Goal: Communication & Community: Answer question/provide support

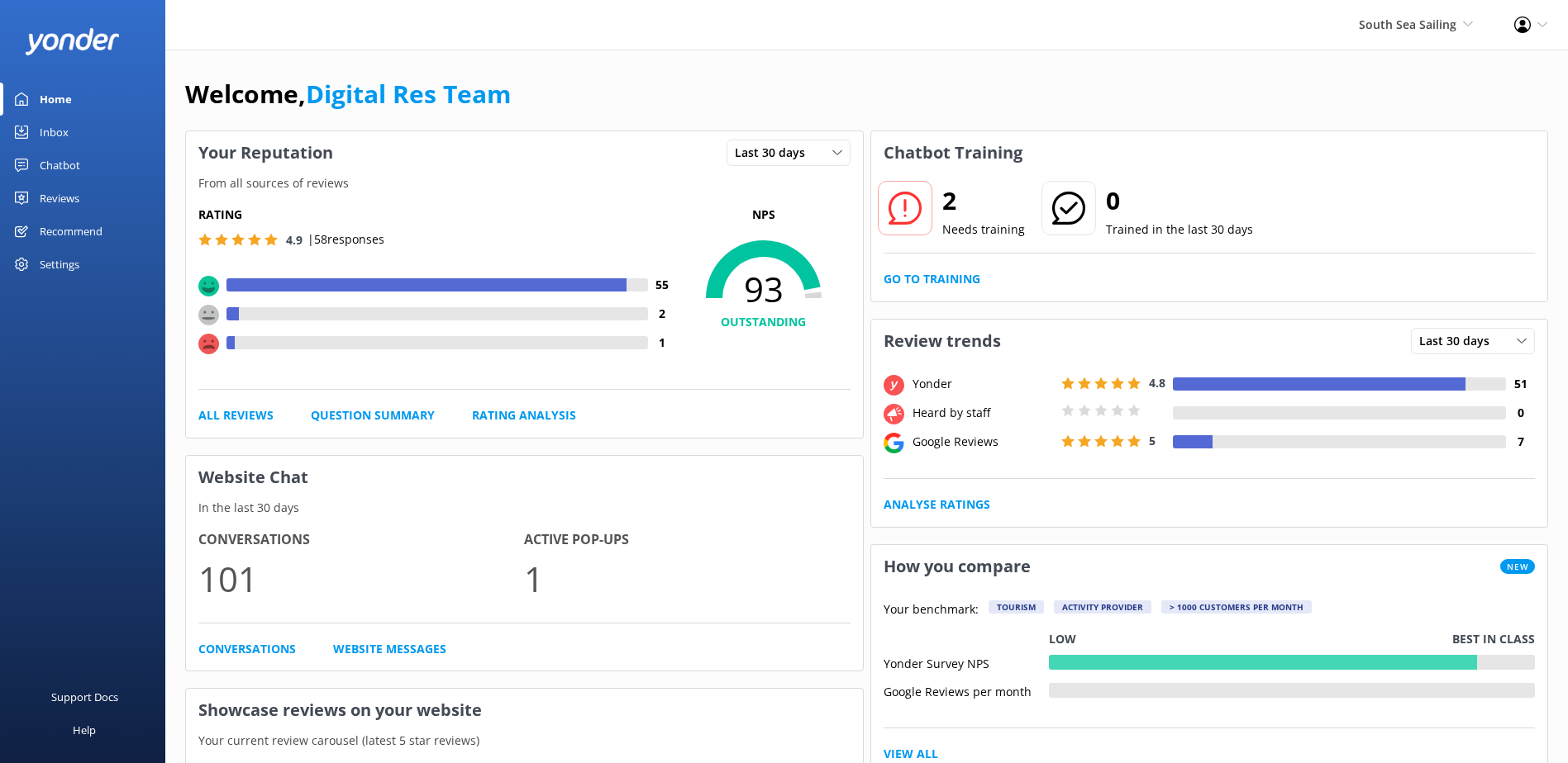
click at [57, 120] on div "Inbox" at bounding box center [54, 132] width 29 height 33
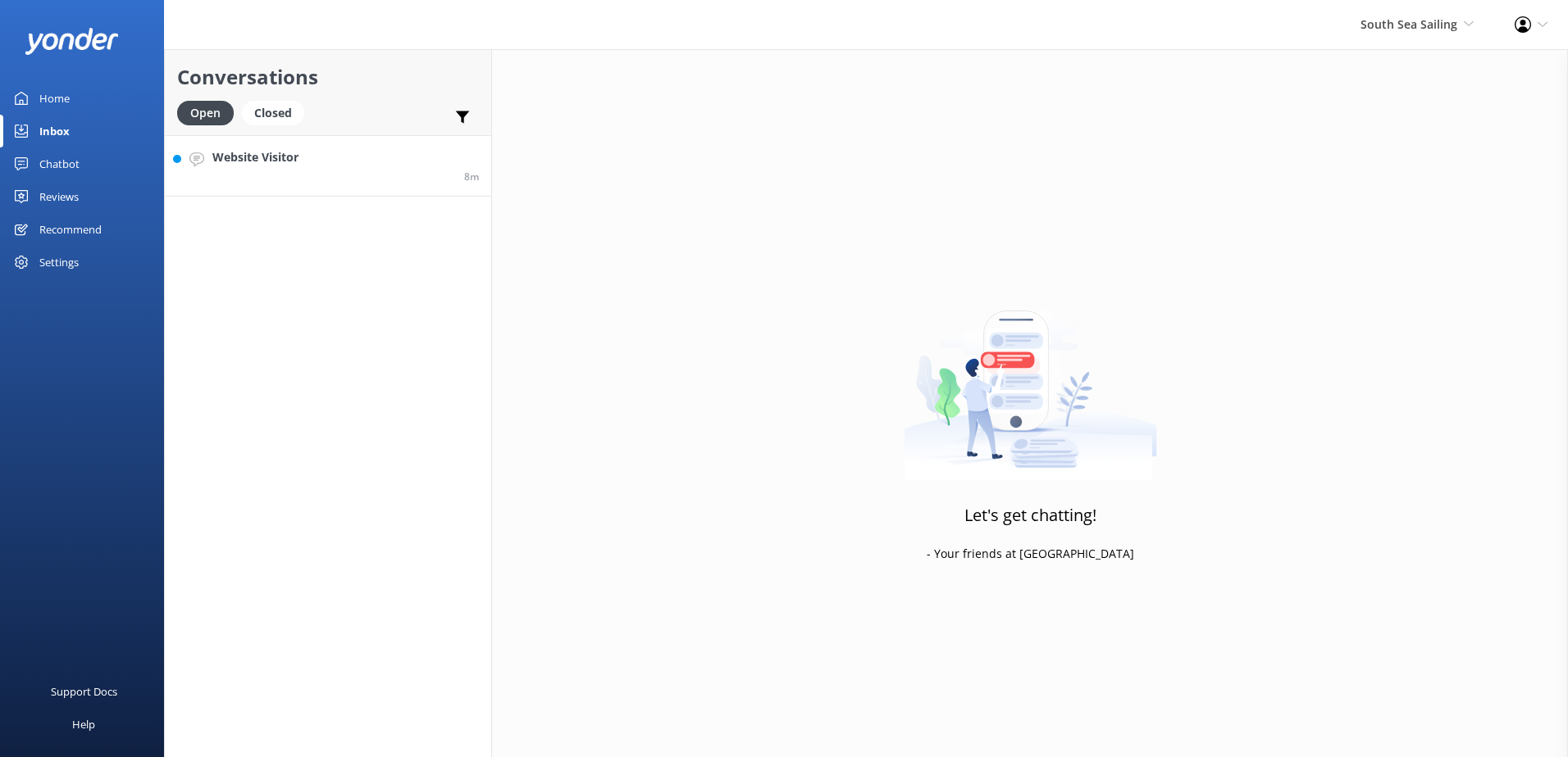
click at [315, 184] on link "Website Visitor 8m" at bounding box center [327, 166] width 326 height 62
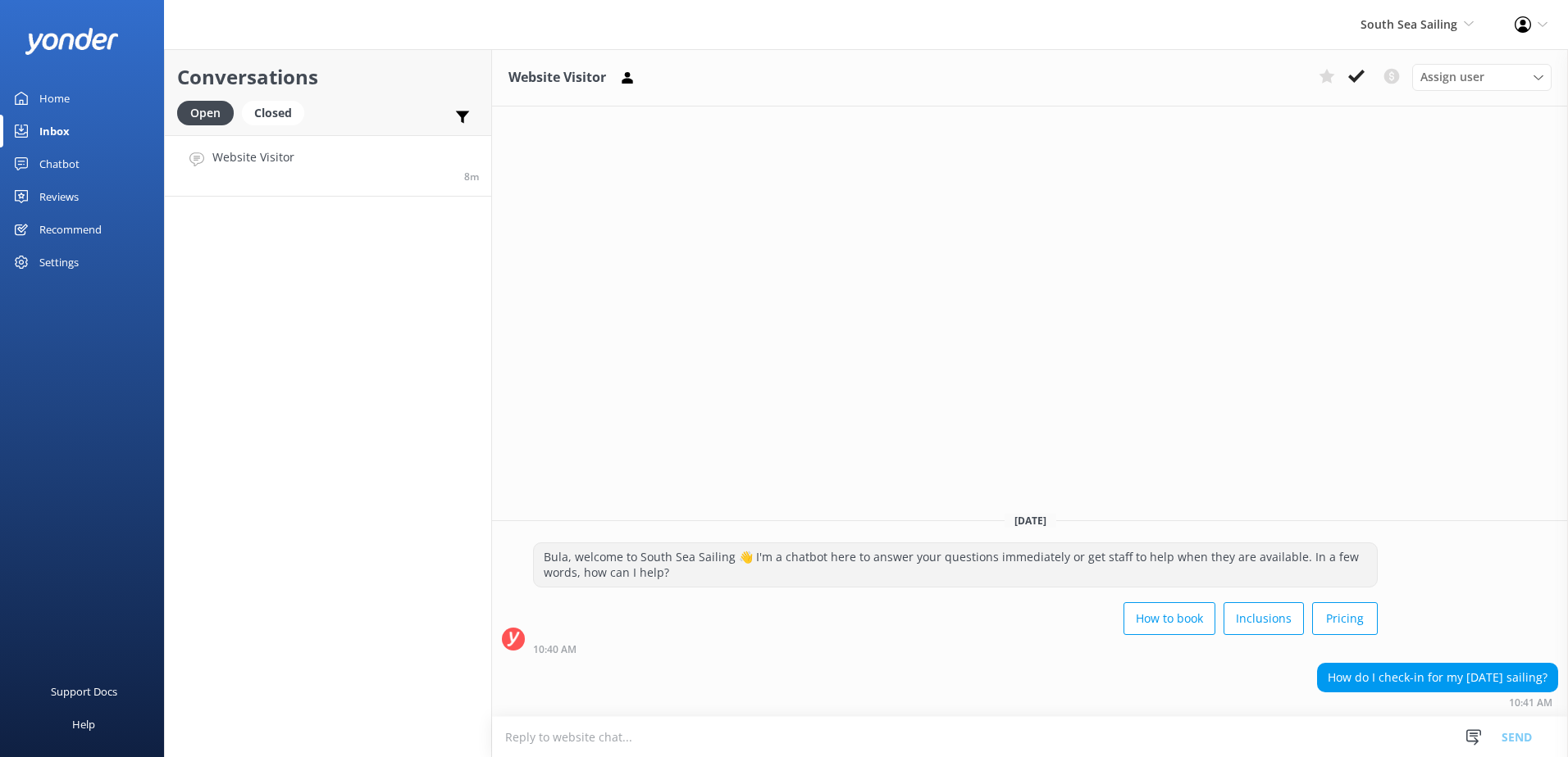
click at [684, 677] on div "How do I check-in for my [DATE] sailing? 10:41 AM" at bounding box center [1029, 686] width 1075 height 45
click at [762, 729] on textarea at bounding box center [1029, 737] width 1075 height 40
type textarea "Check-in will be done at the Check-in counter at the [GEOGRAPHIC_DATA] in [GEOG…"
click at [1519, 746] on button "Send" at bounding box center [1516, 736] width 62 height 41
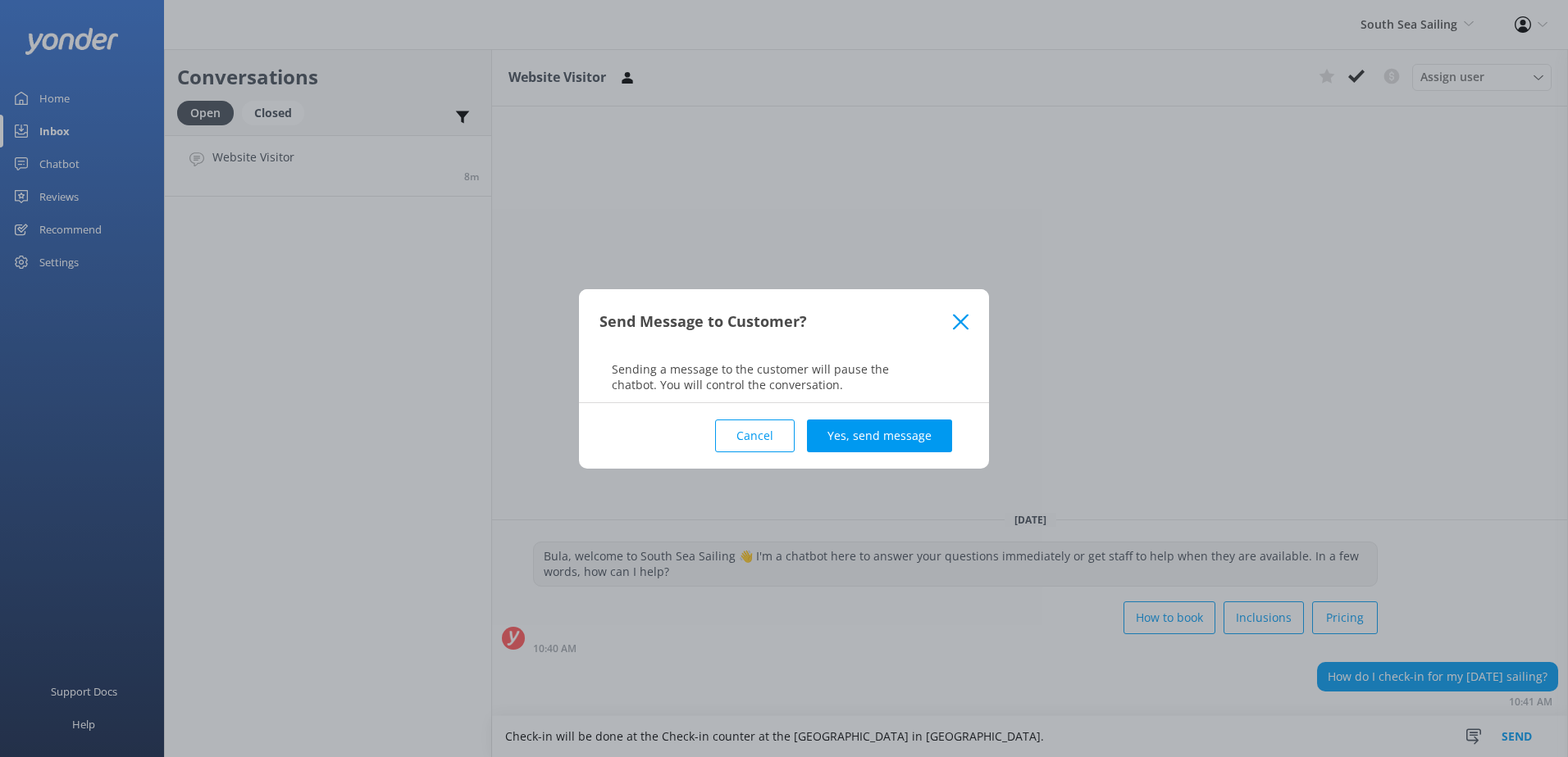
click at [926, 442] on button "Yes, send message" at bounding box center [880, 436] width 145 height 33
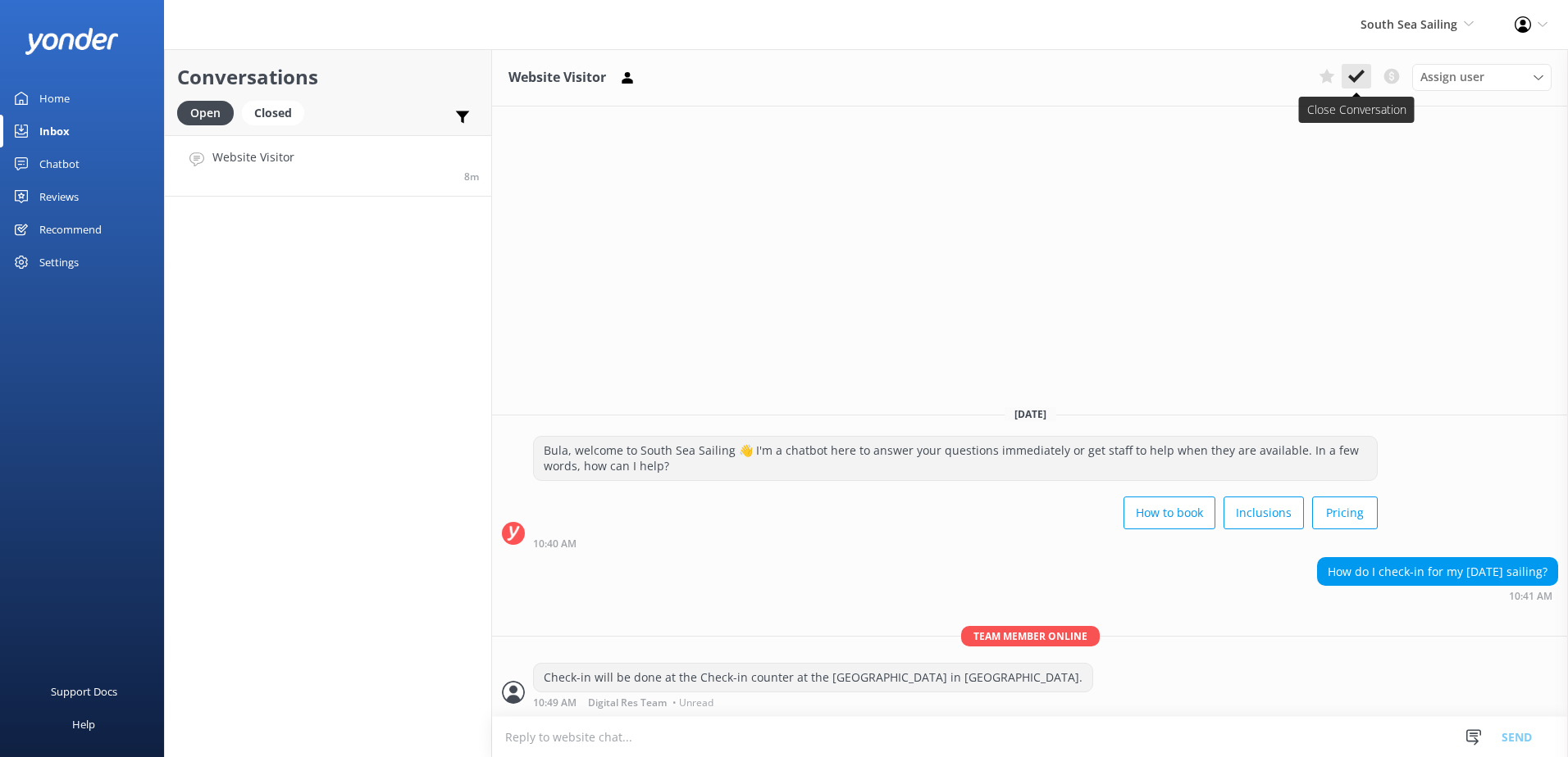
click at [1368, 82] on button at bounding box center [1356, 75] width 29 height 25
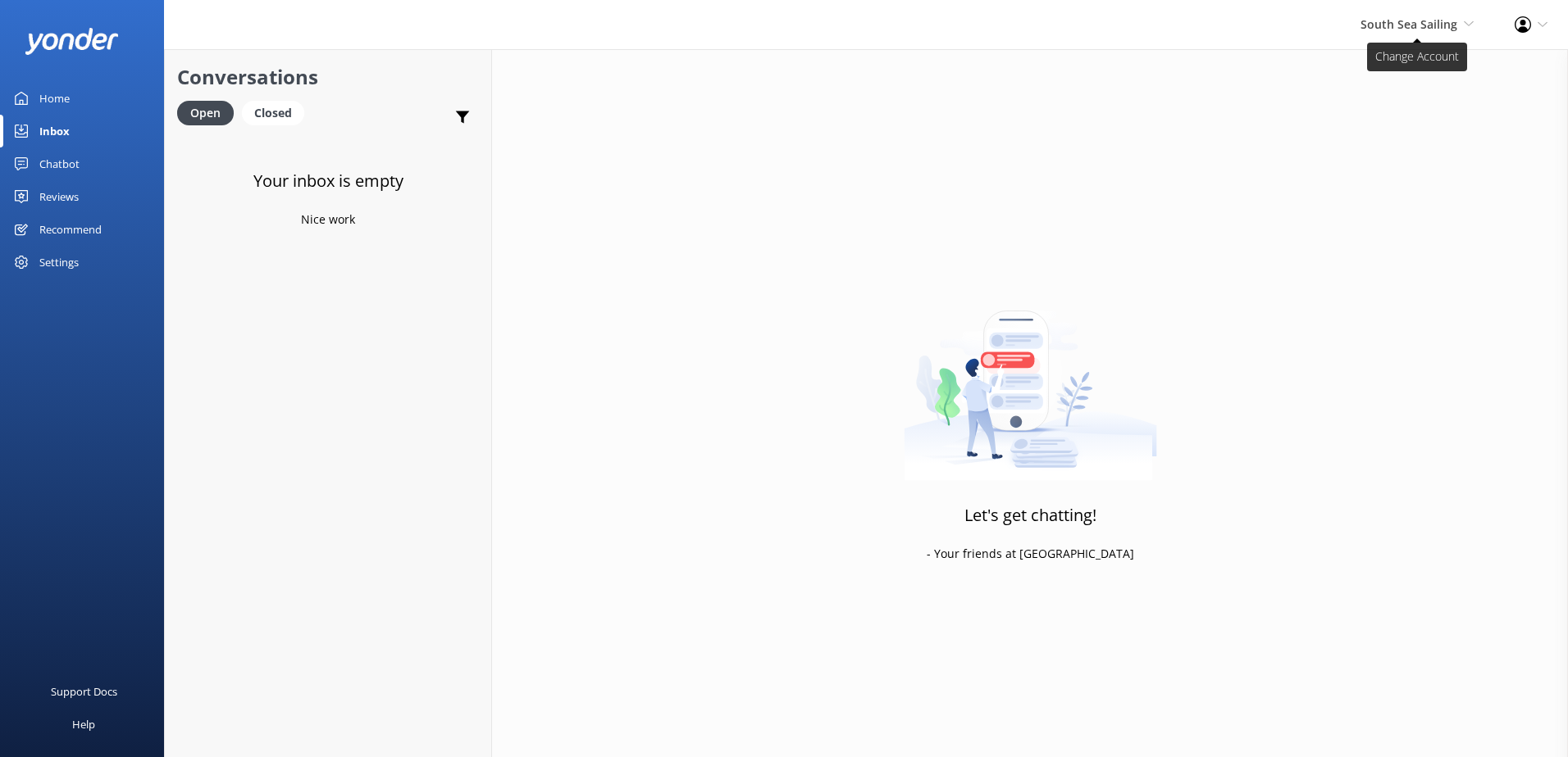
click at [1406, 25] on span "South Sea Sailing" at bounding box center [1408, 24] width 96 height 15
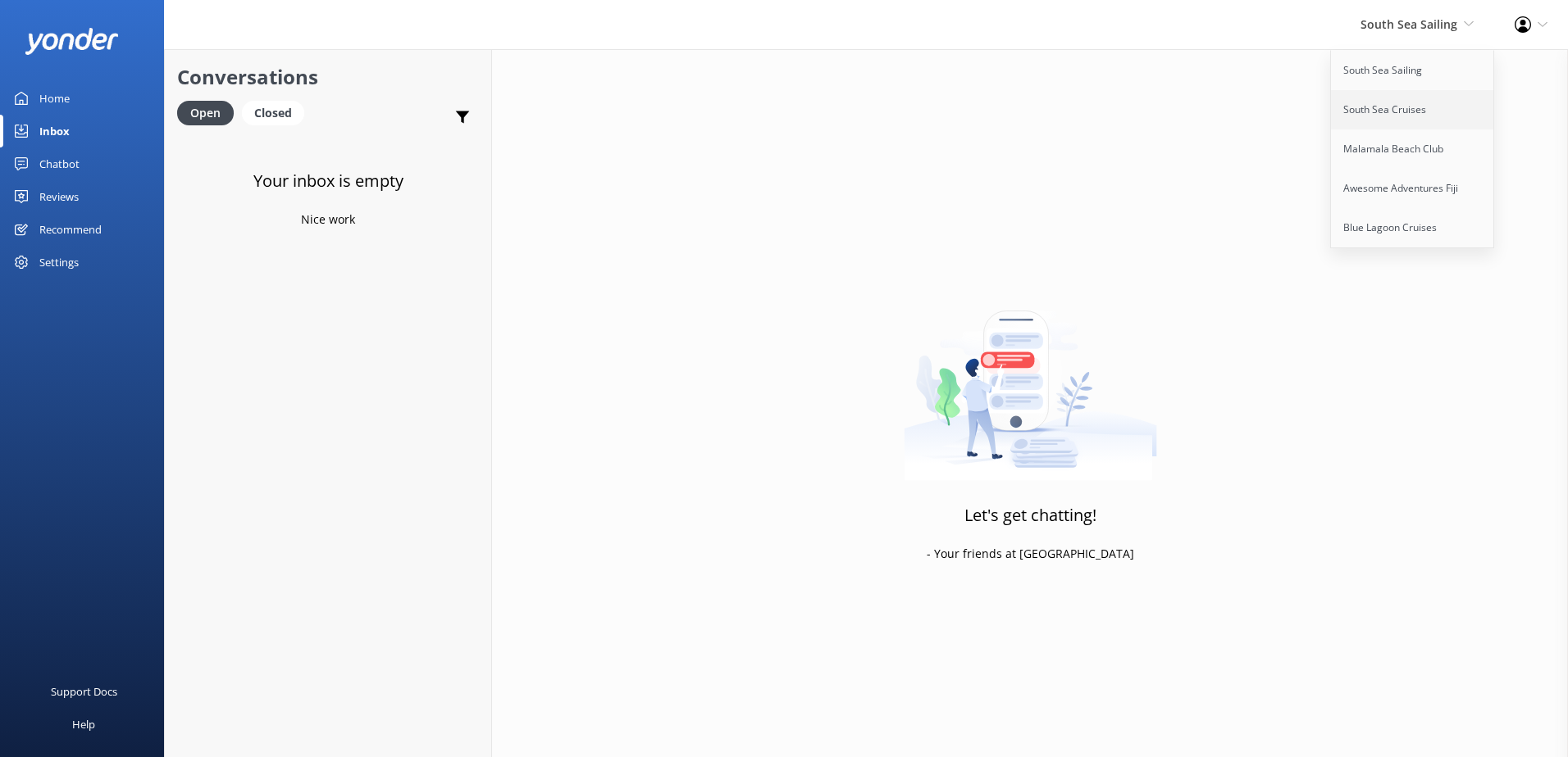
click at [1412, 105] on link "South Sea Cruises" at bounding box center [1413, 109] width 164 height 39
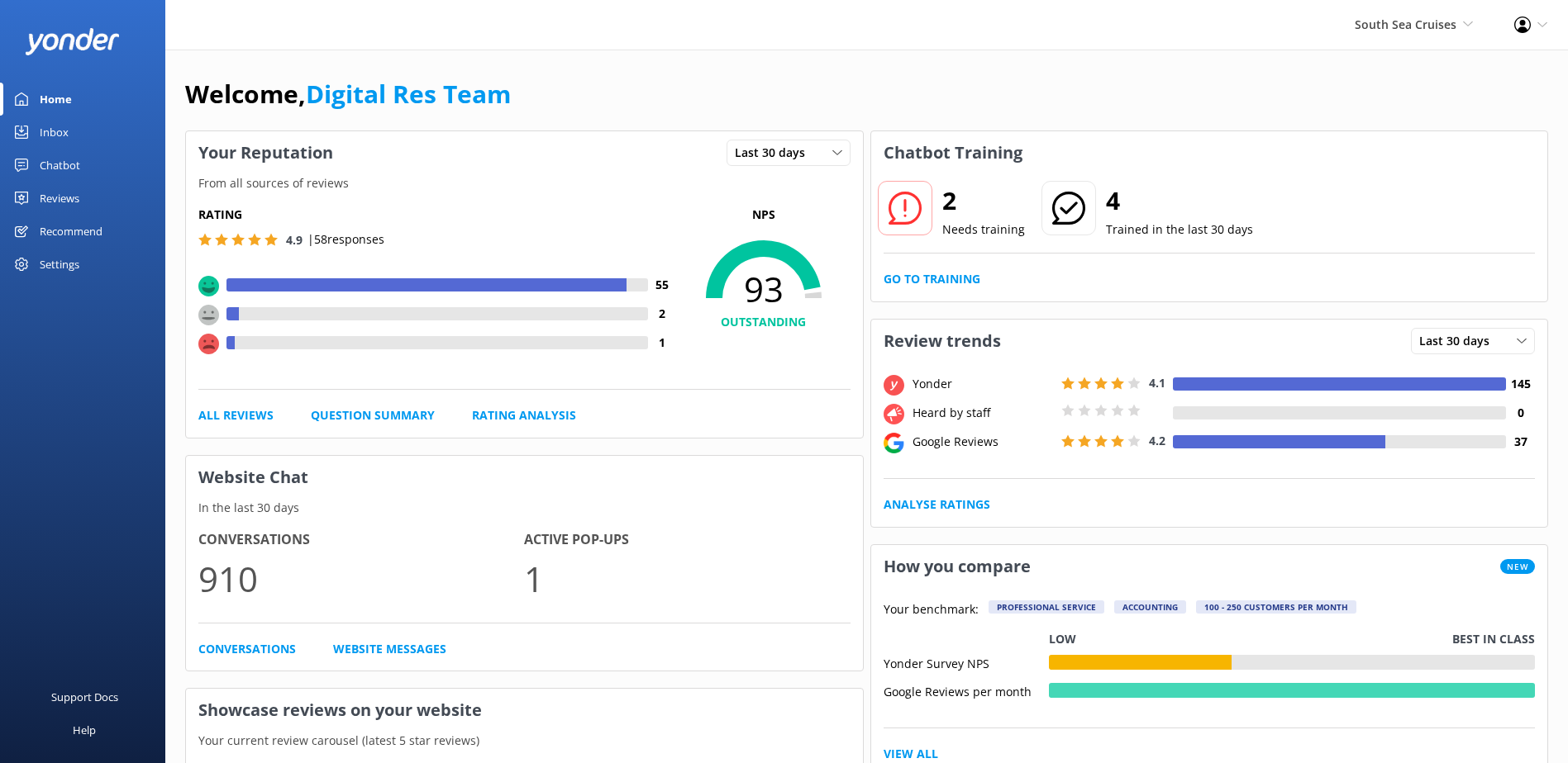
click at [66, 131] on div "Inbox" at bounding box center [54, 132] width 29 height 33
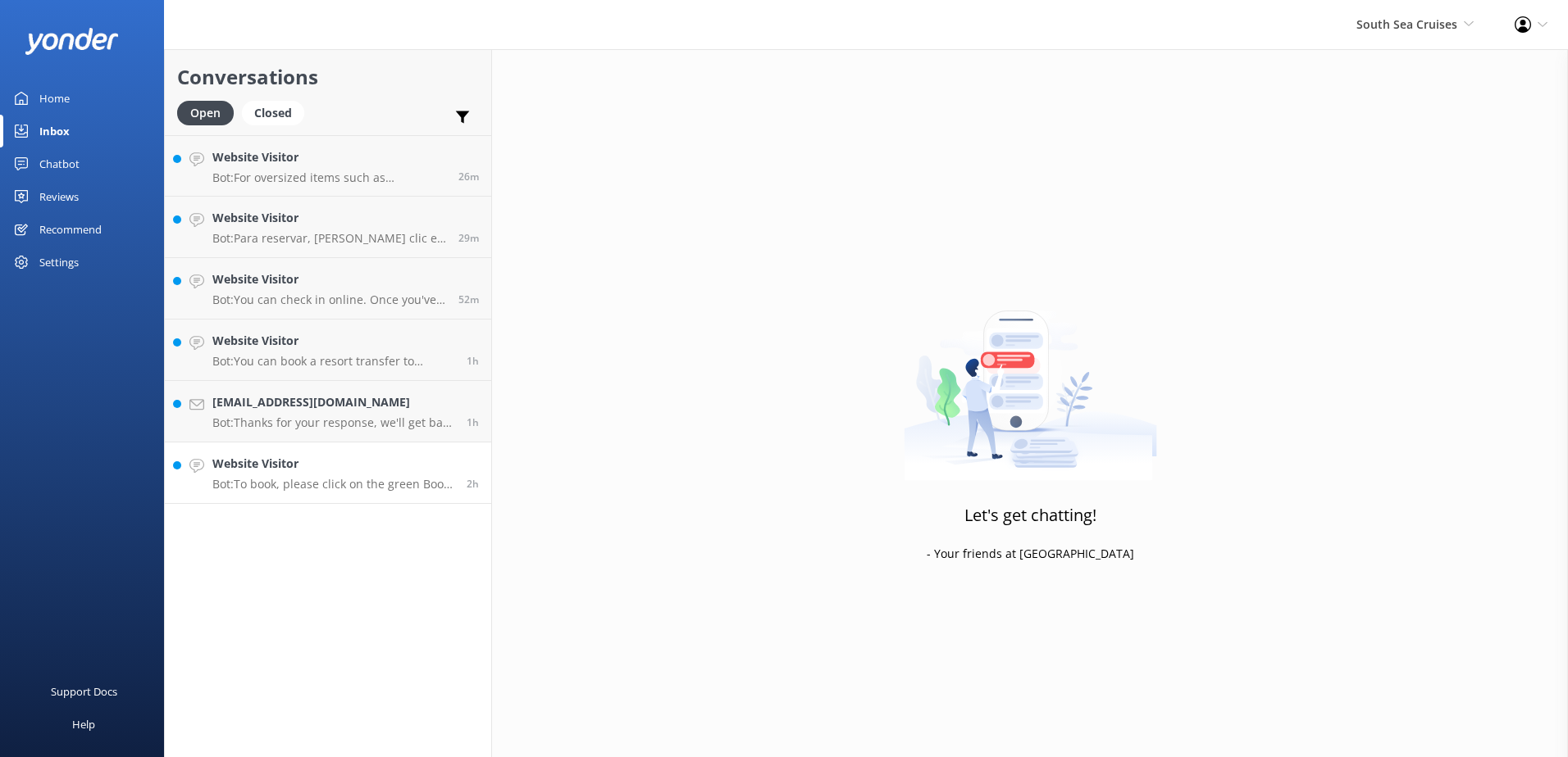
click at [413, 492] on link "Website Visitor Bot: To book, please click on the green Book Now button on our …" at bounding box center [327, 473] width 326 height 62
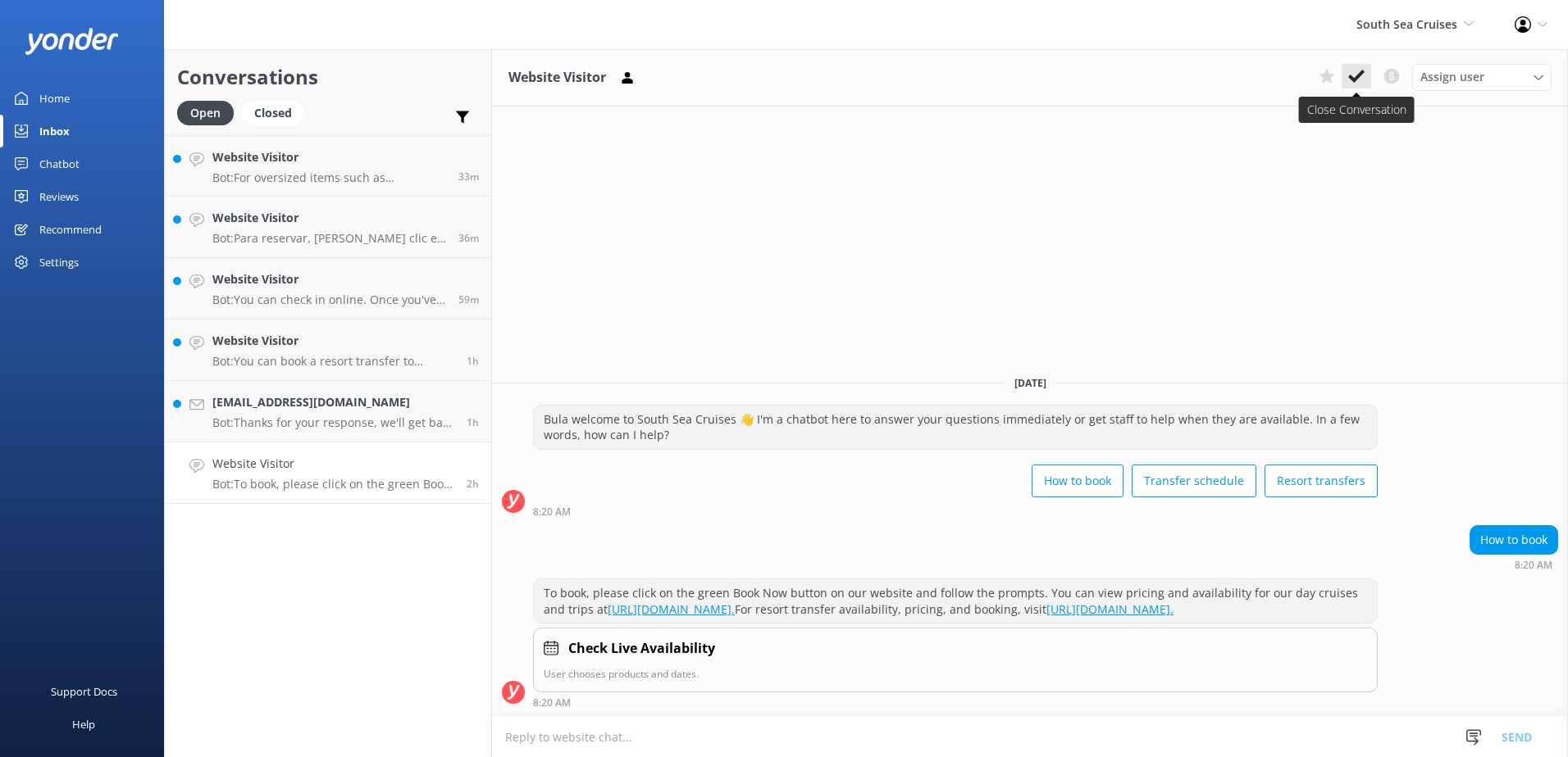
click at [1352, 78] on use at bounding box center [1356, 76] width 16 height 13
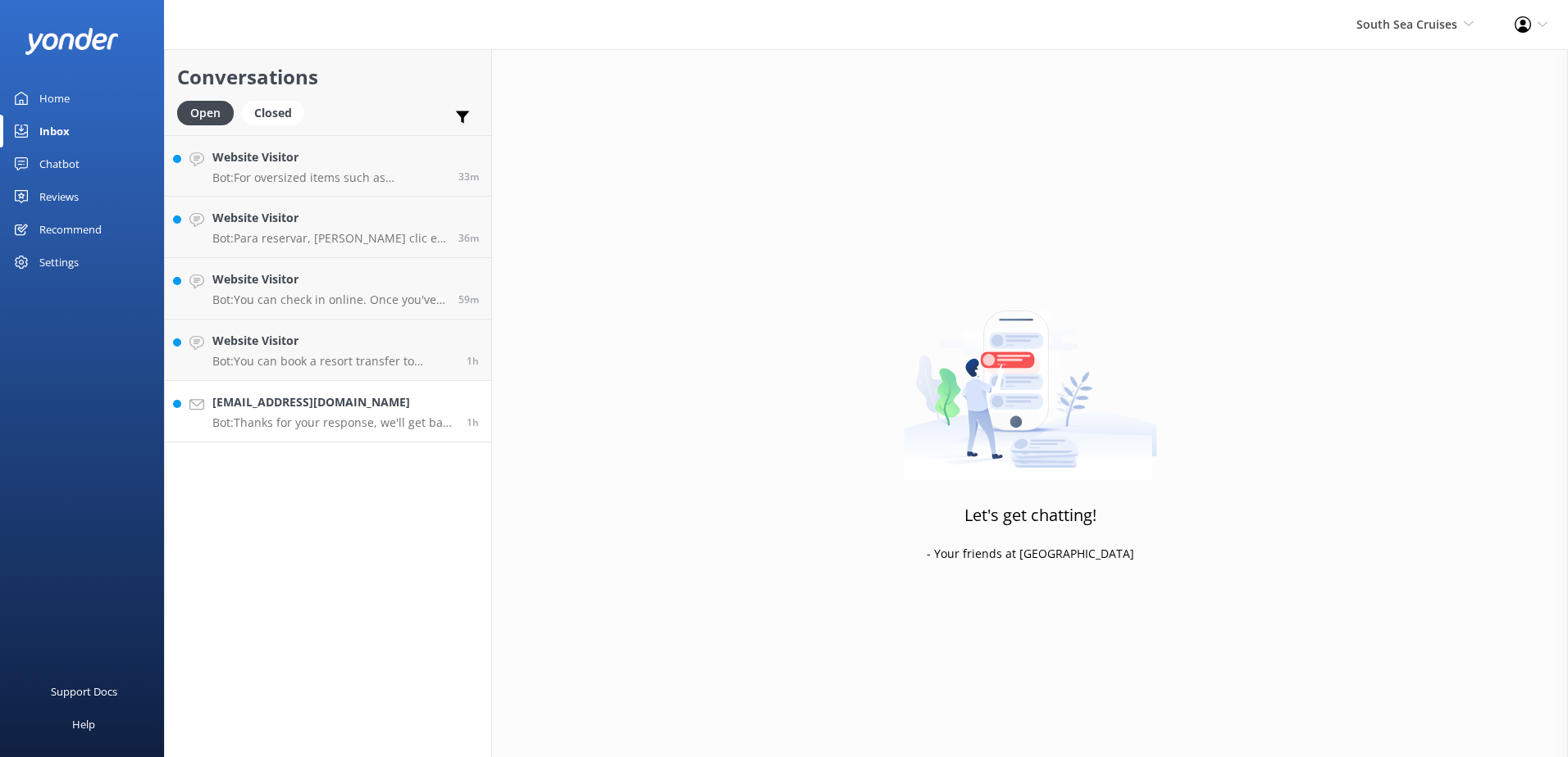
click at [400, 421] on p "Bot: Thanks for your response, we'll get back to you as soon as we can during o…" at bounding box center [334, 423] width 242 height 15
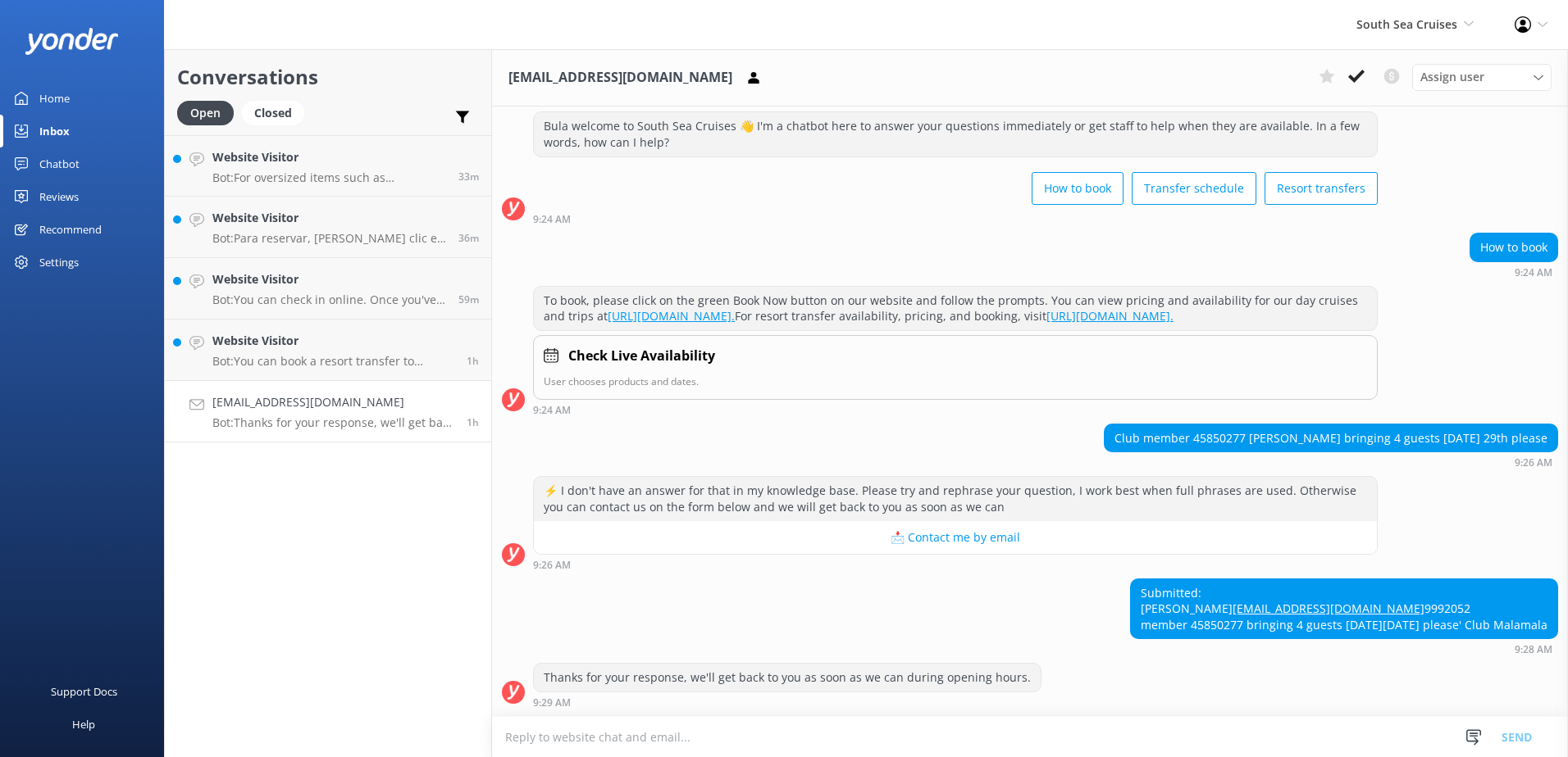
scroll to position [86, 0]
click at [1406, 697] on div "Thanks for your response, we'll get back to you as soon as we can during openin…" at bounding box center [1029, 686] width 1075 height 45
click at [1210, 757] on html "South Sea Cruises South Sea Sailing South Sea Cruises Malamala Beach Club Aweso…" at bounding box center [784, 378] width 1568 height 757
click at [1216, 750] on textarea at bounding box center [1029, 737] width 1075 height 40
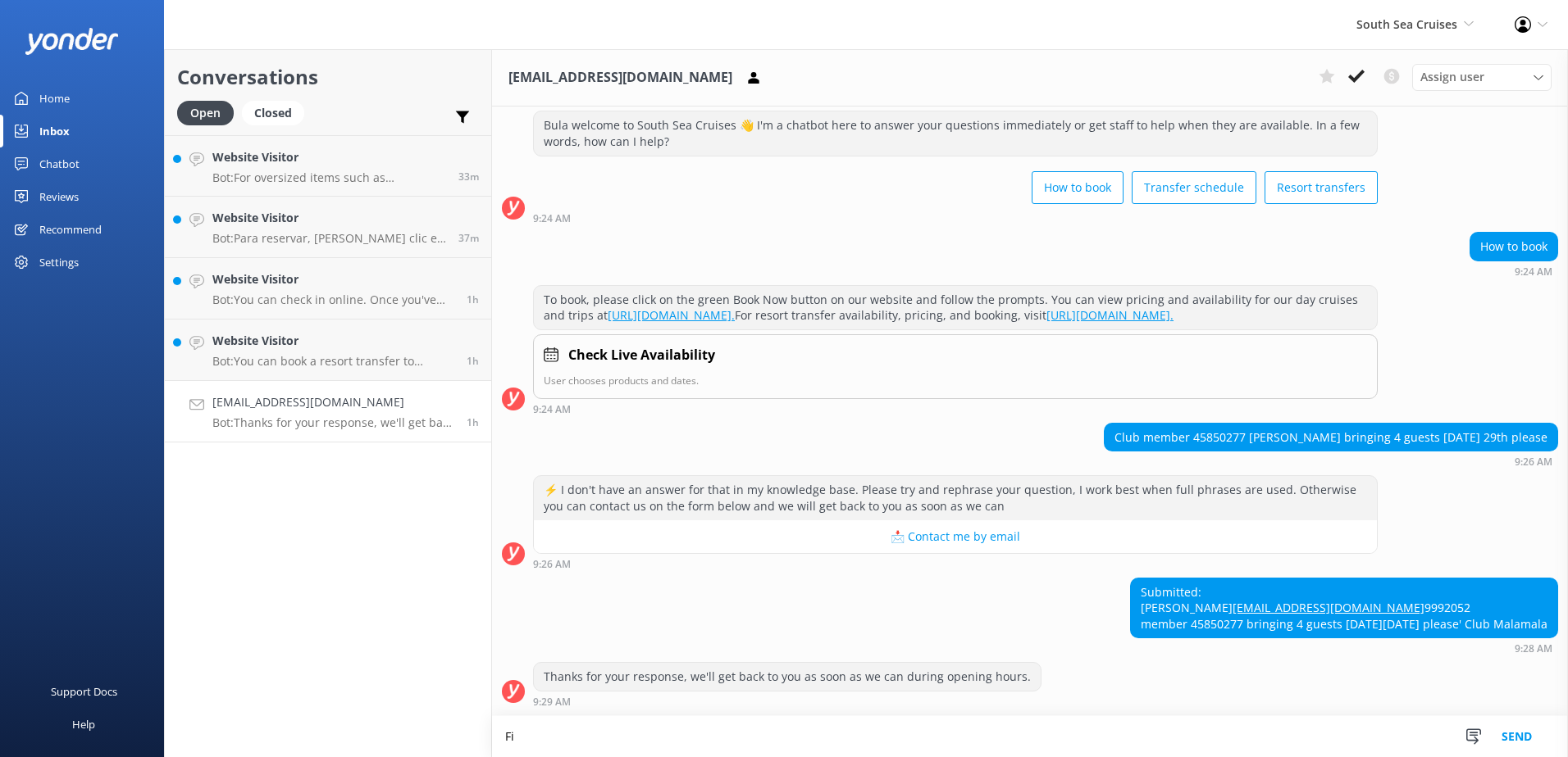
type textarea "F"
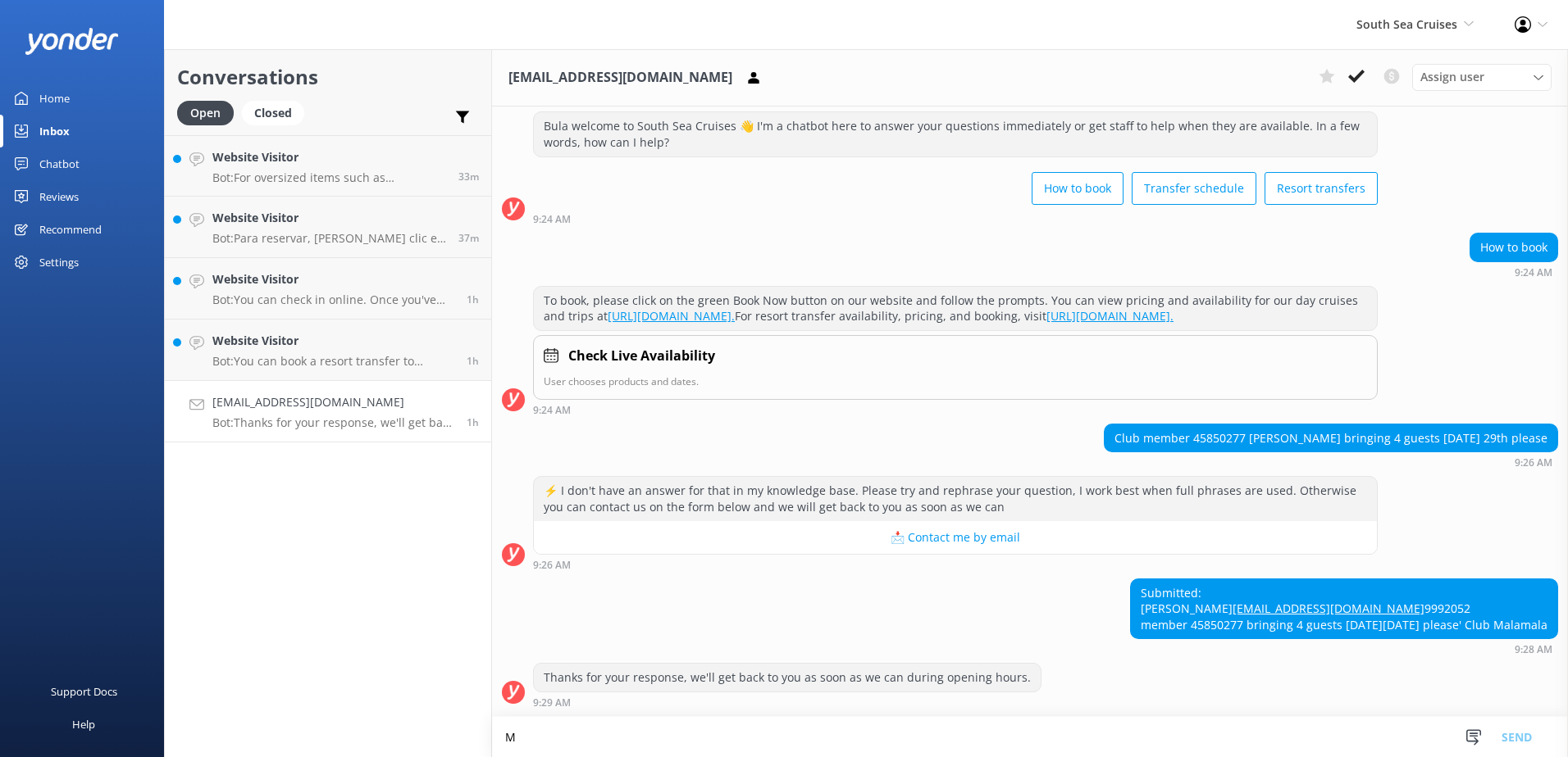
scroll to position [87, 0]
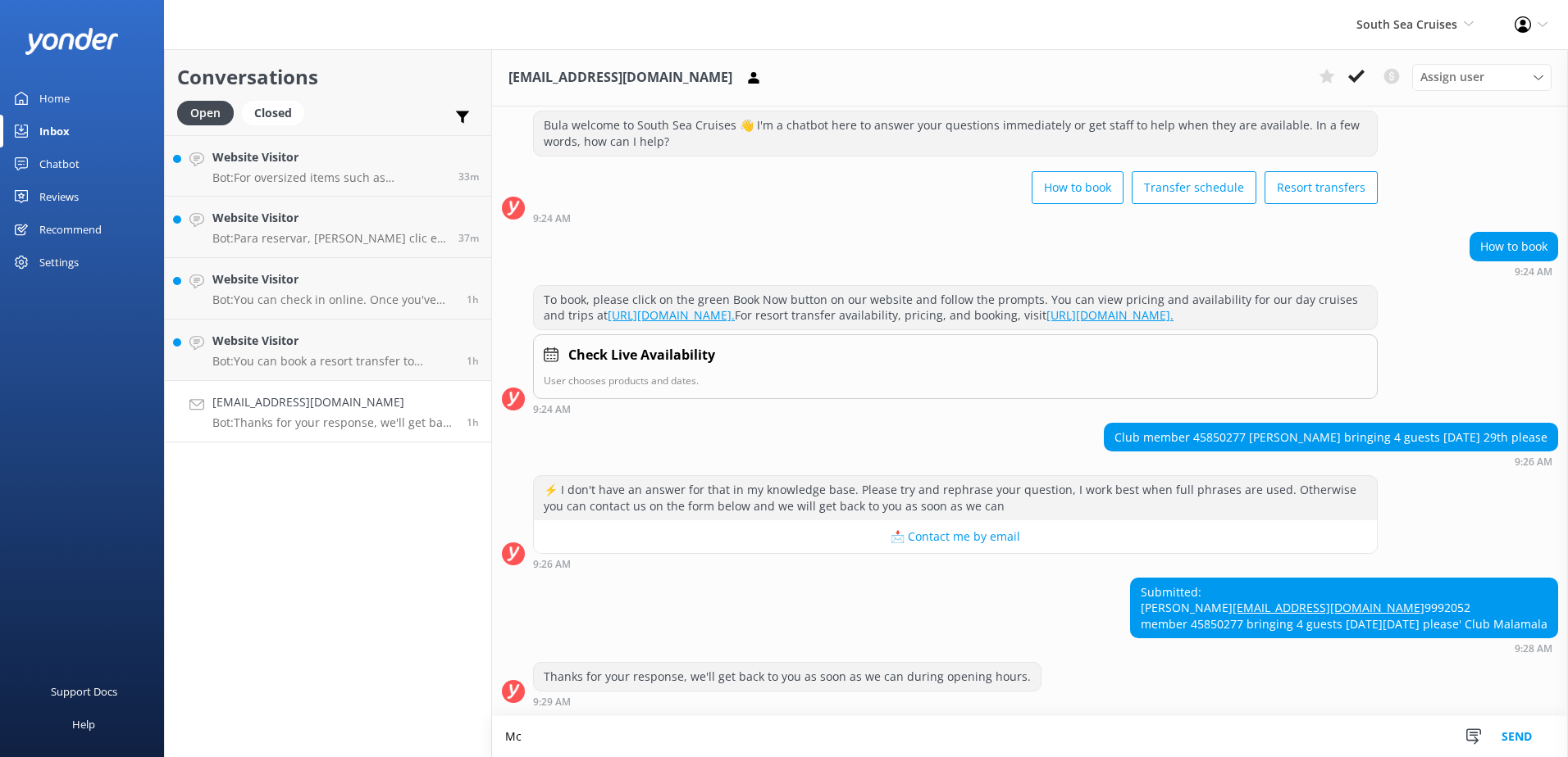
type textarea "M"
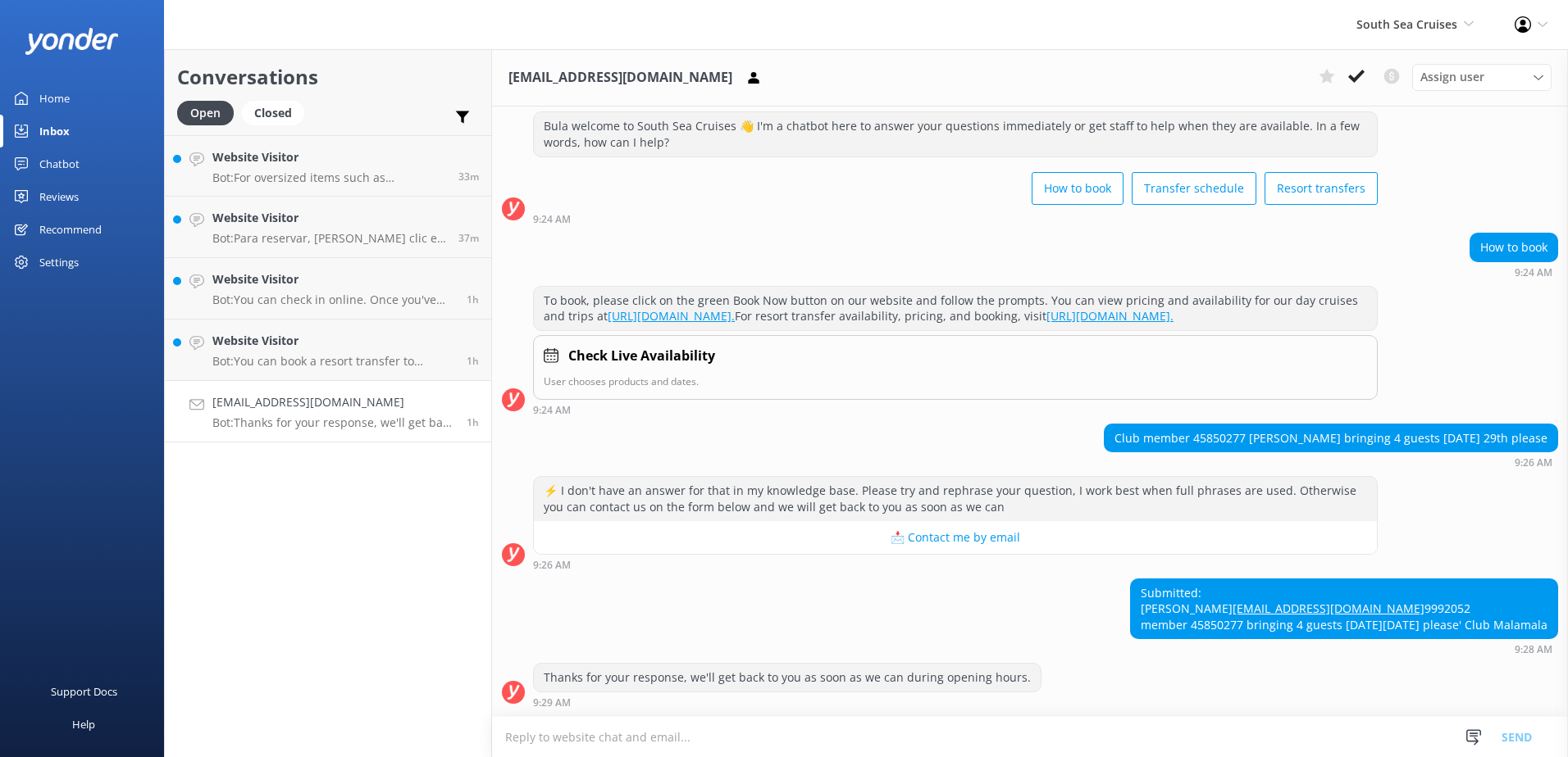
scroll to position [86, 0]
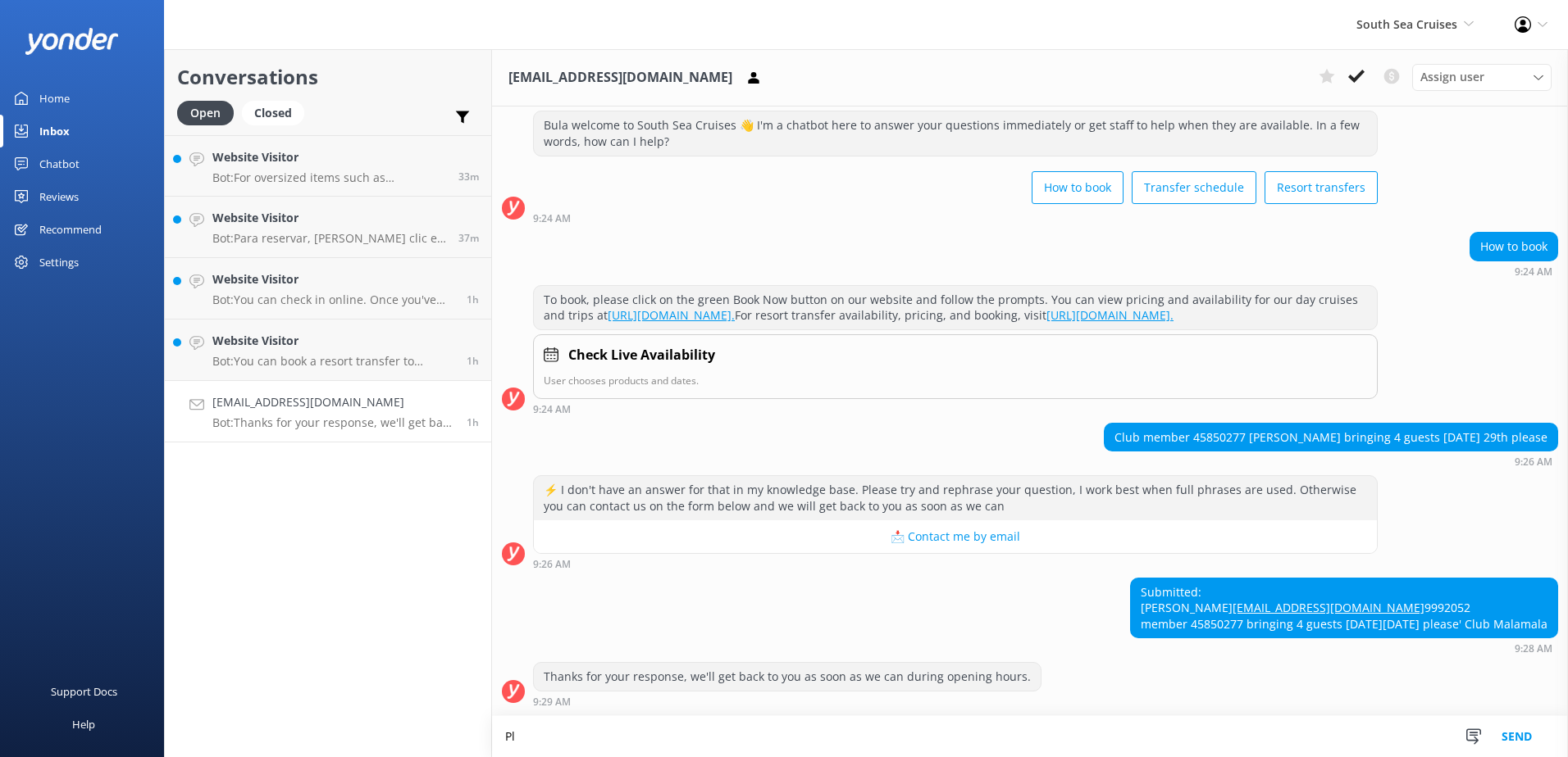
type textarea "P"
paste textarea "Please contact & liaise directly with our South Sea Cruises Reservations team, …"
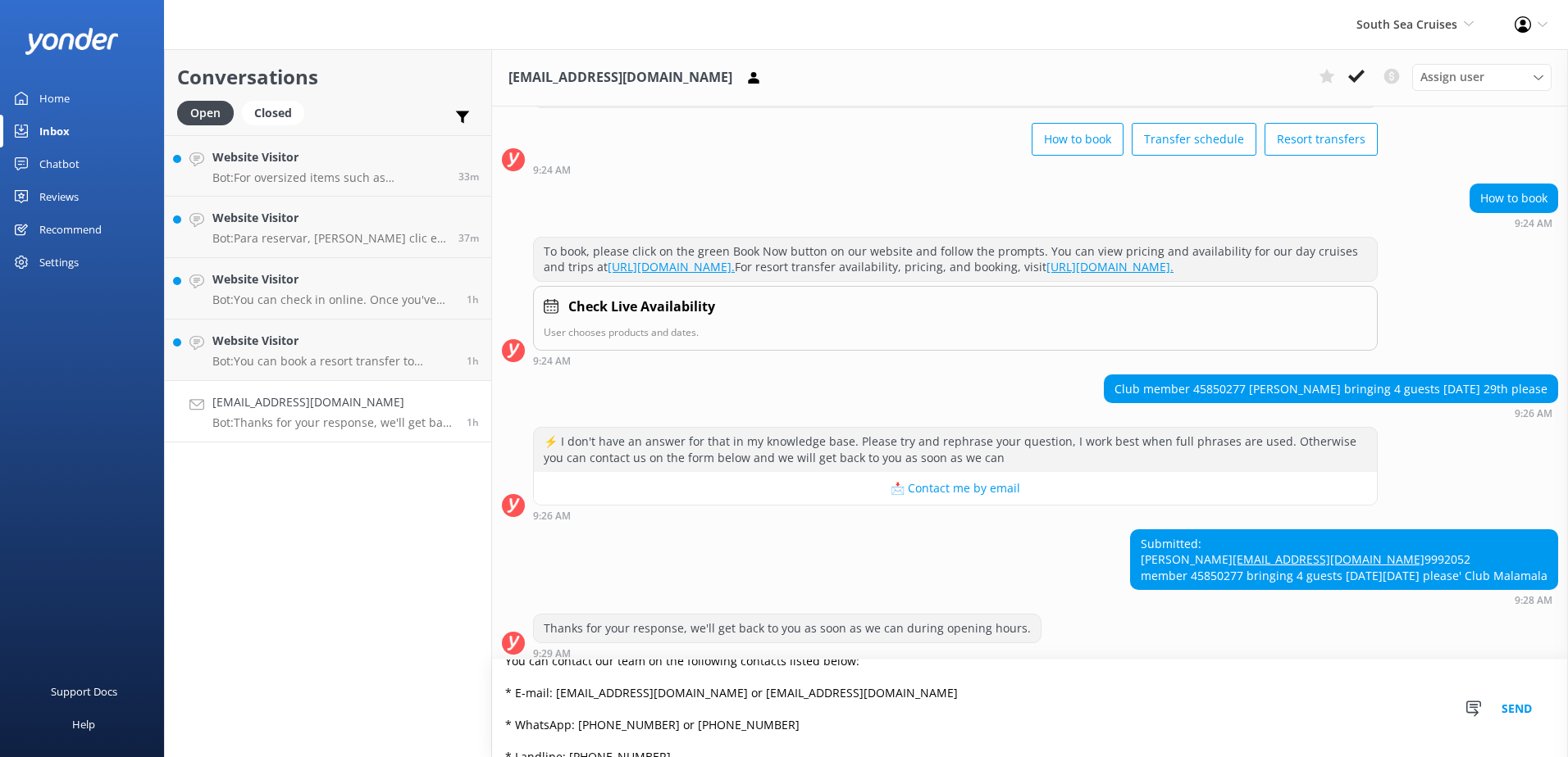
scroll to position [0, 0]
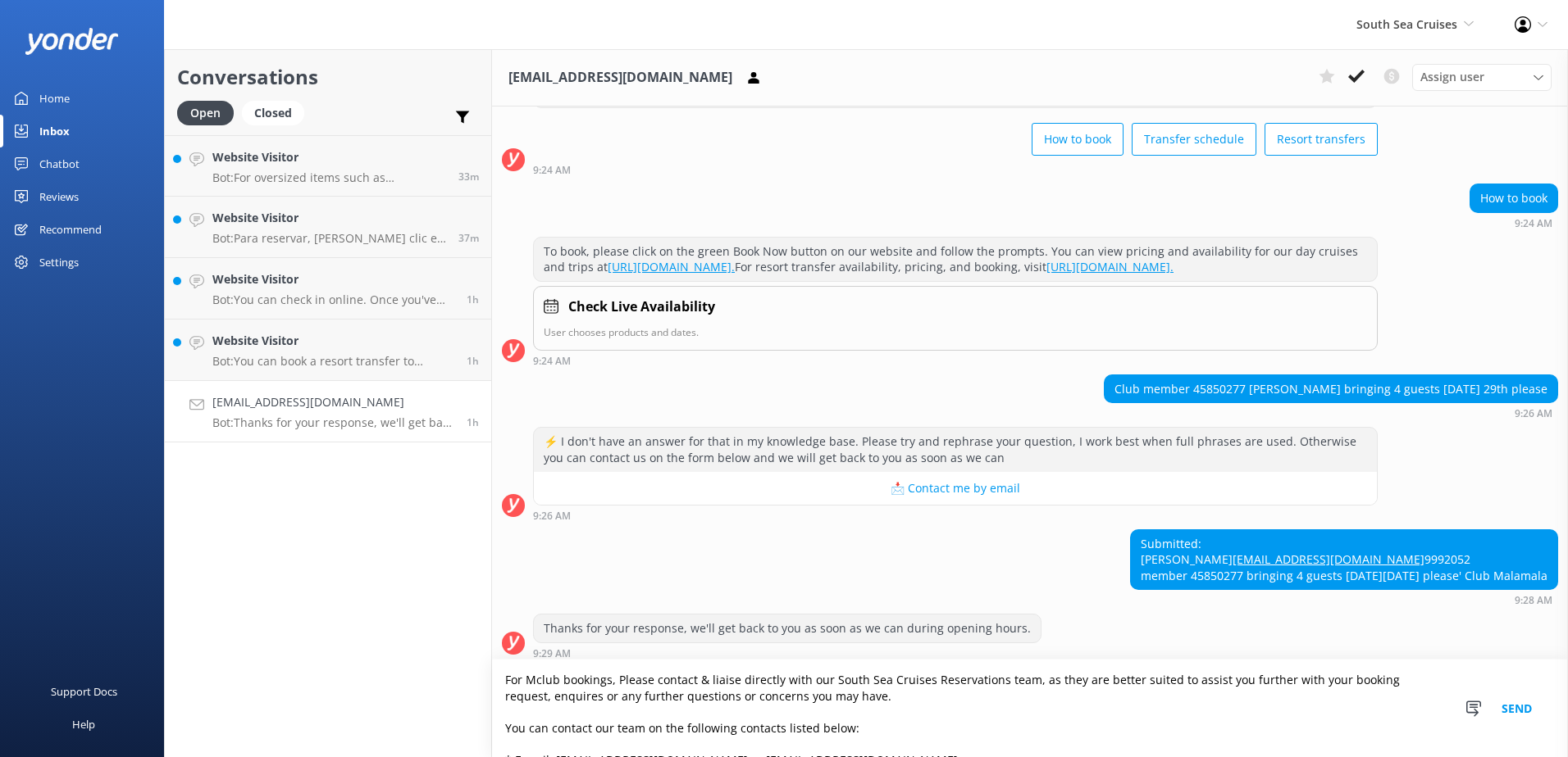
type textarea "For Mclub bookings, Please contact & liaise directly with our South Sea Cruises…"
click at [1504, 715] on button "Send" at bounding box center [1516, 708] width 62 height 97
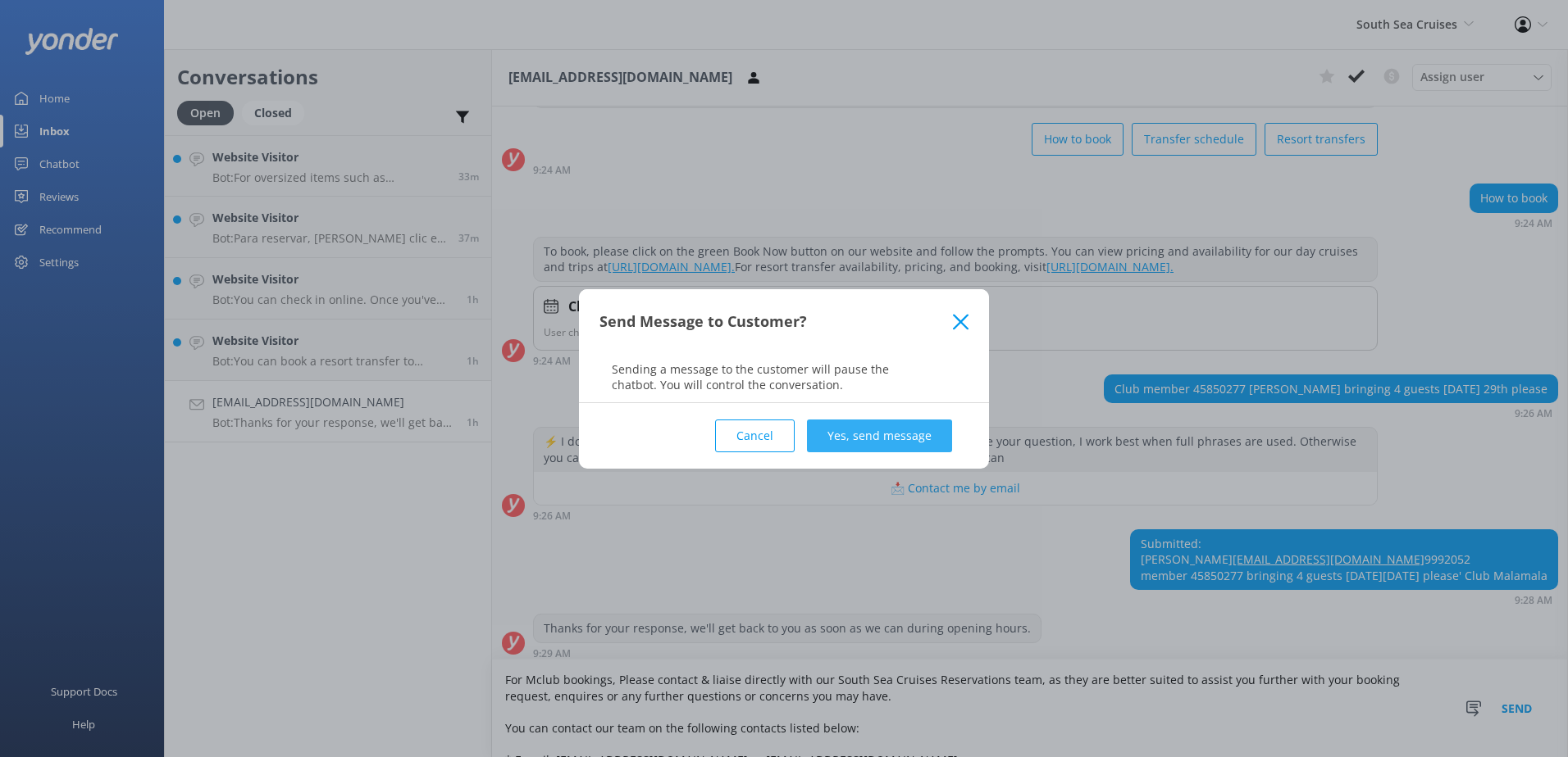
click at [943, 424] on button "Yes, send message" at bounding box center [880, 436] width 145 height 33
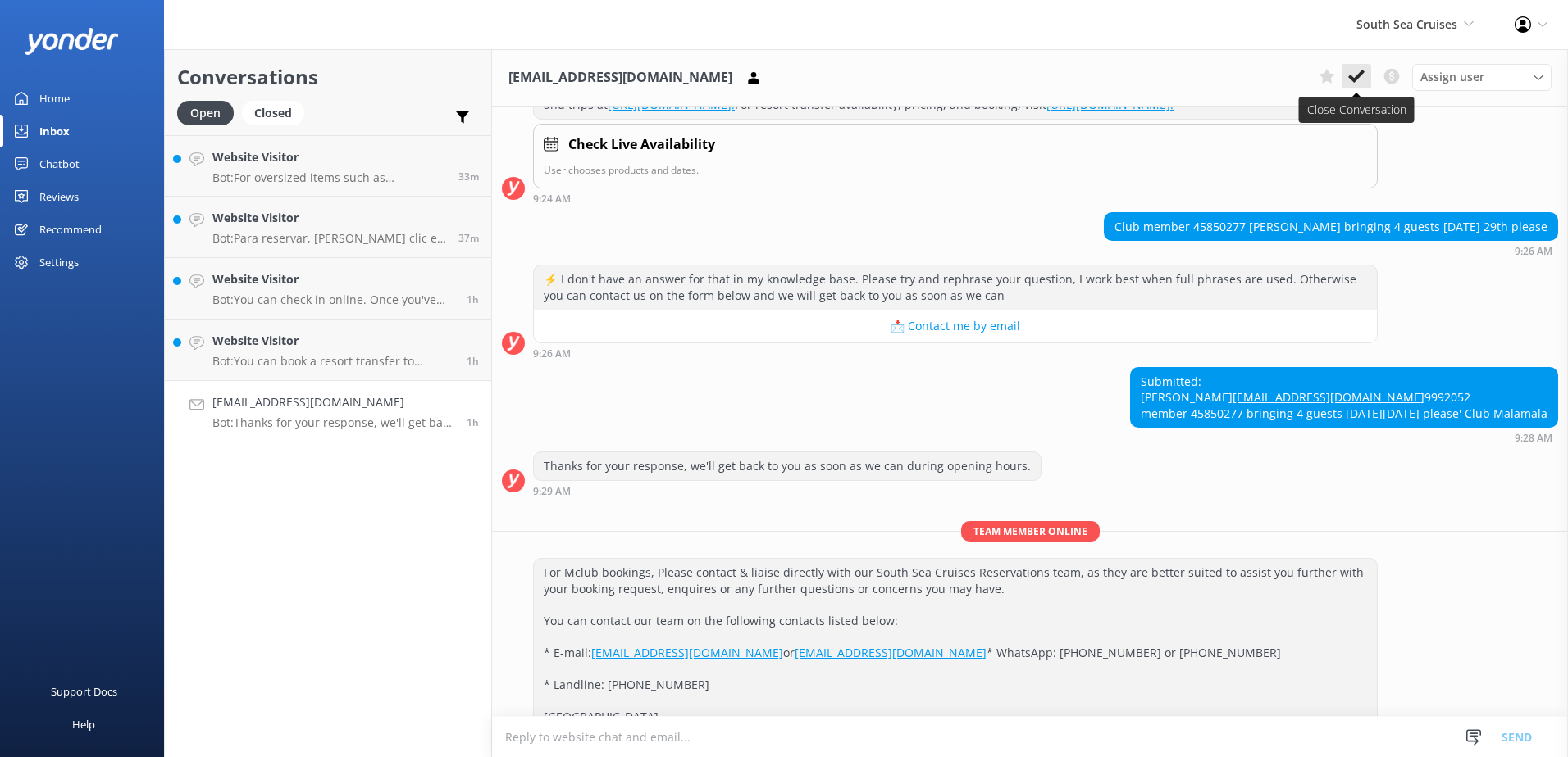
click at [1350, 74] on icon at bounding box center [1356, 76] width 16 height 16
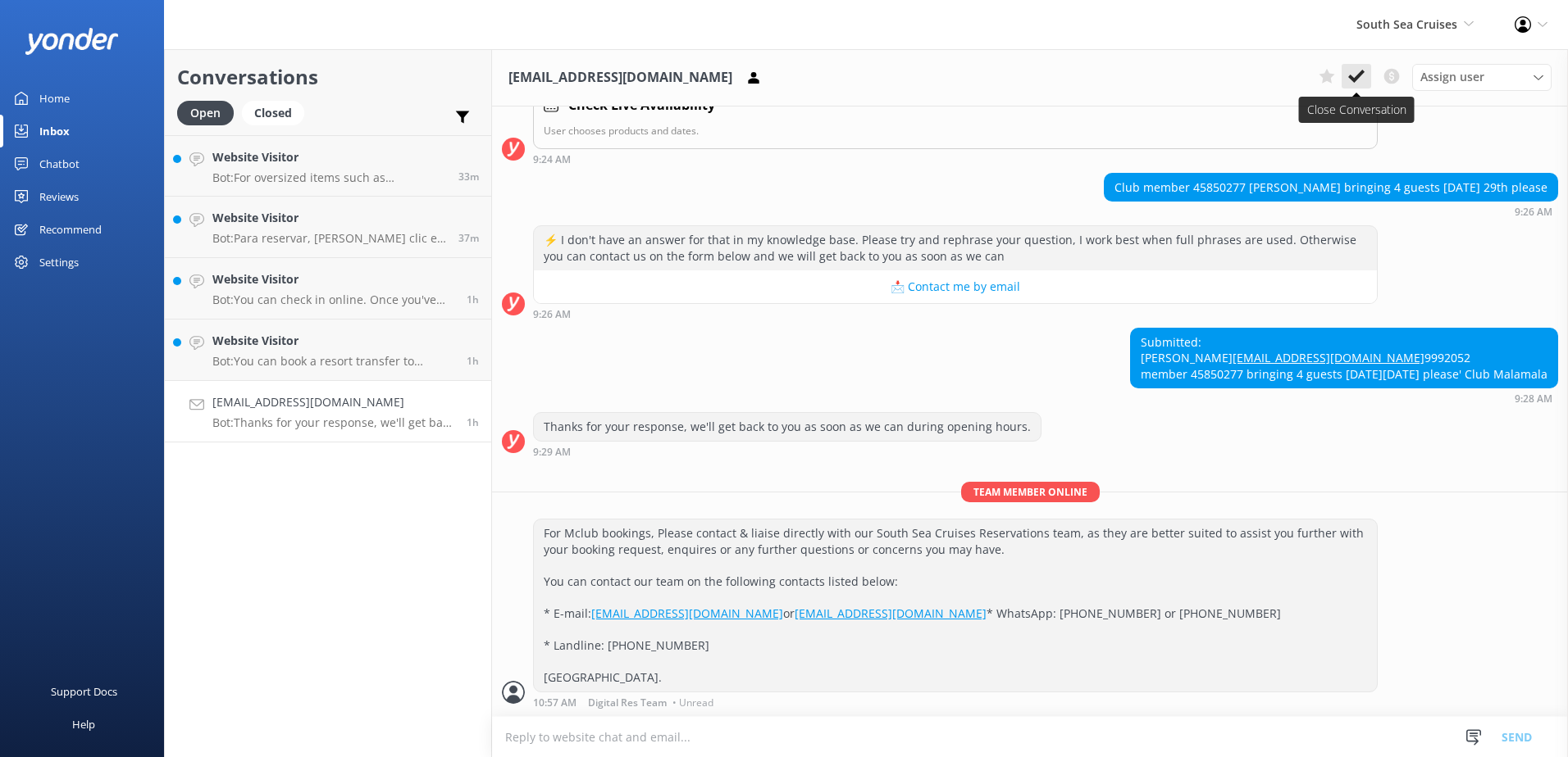
scroll to position [369, 0]
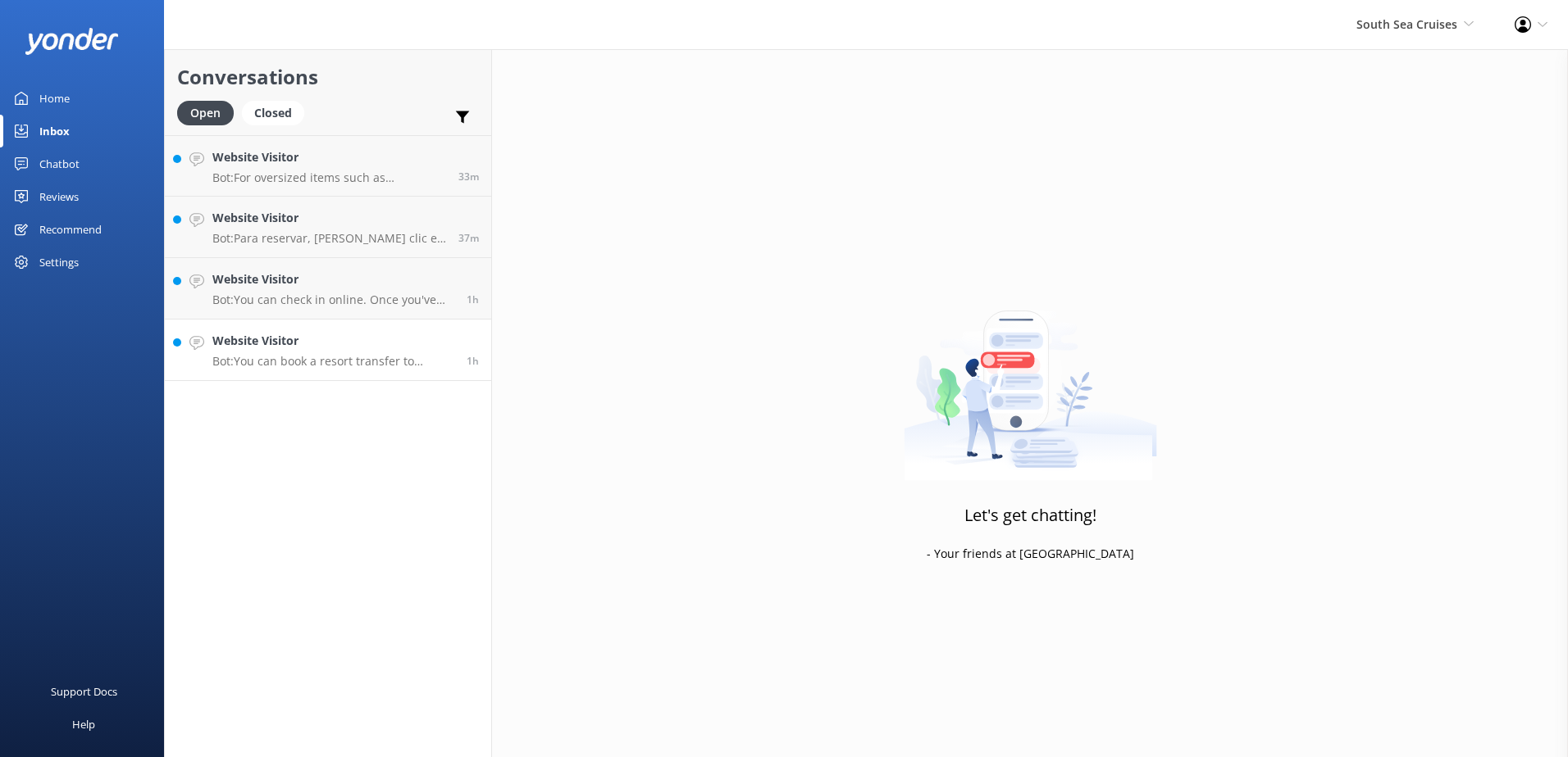
click at [382, 341] on h4 "Website Visitor" at bounding box center [334, 341] width 242 height 18
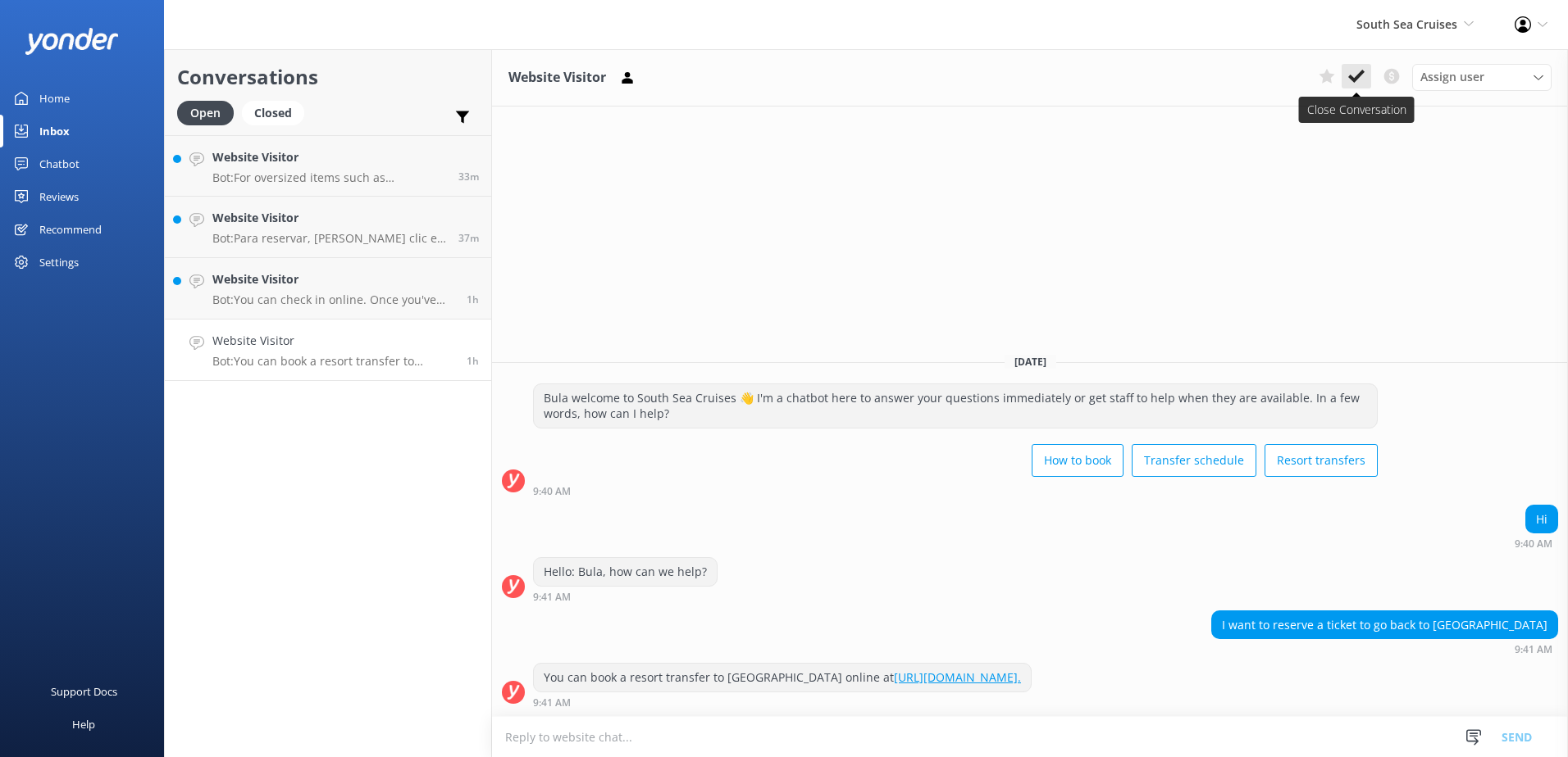
click at [1349, 75] on icon at bounding box center [1356, 76] width 16 height 16
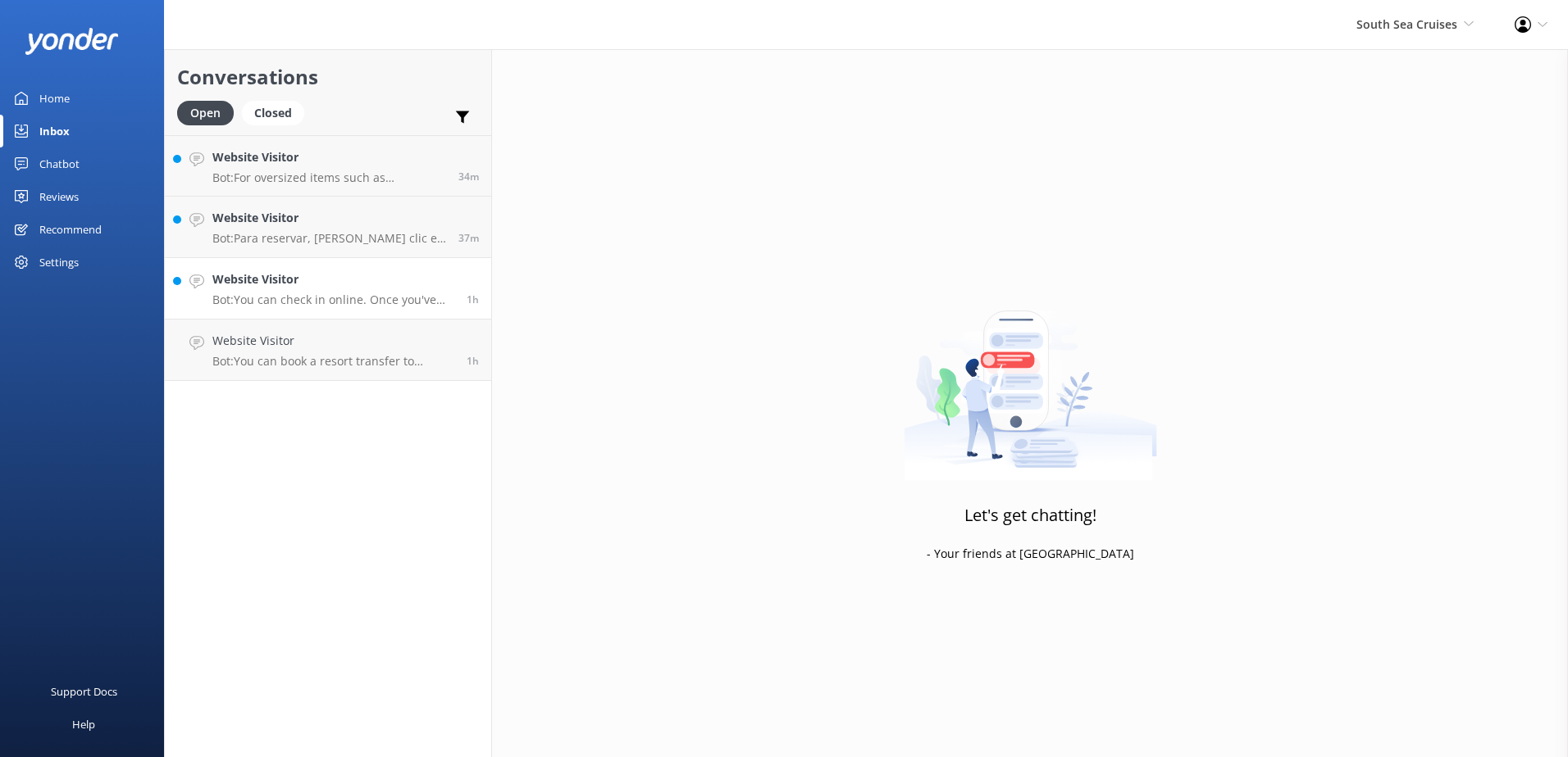
click at [407, 301] on p "Bot: You can check in online. Once you've booked with us, you'll receive an ema…" at bounding box center [334, 300] width 242 height 15
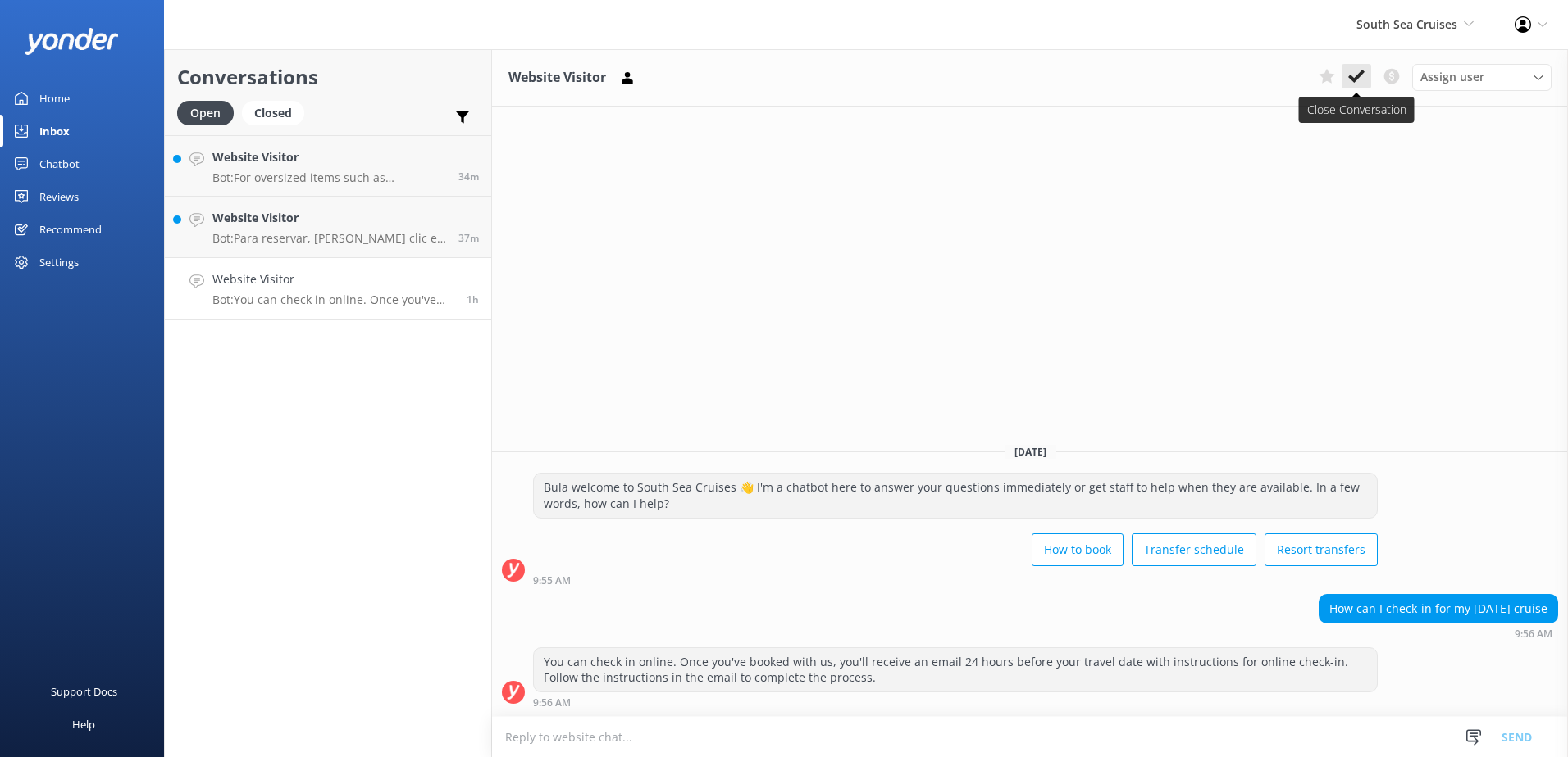
click at [1344, 73] on button at bounding box center [1356, 75] width 29 height 25
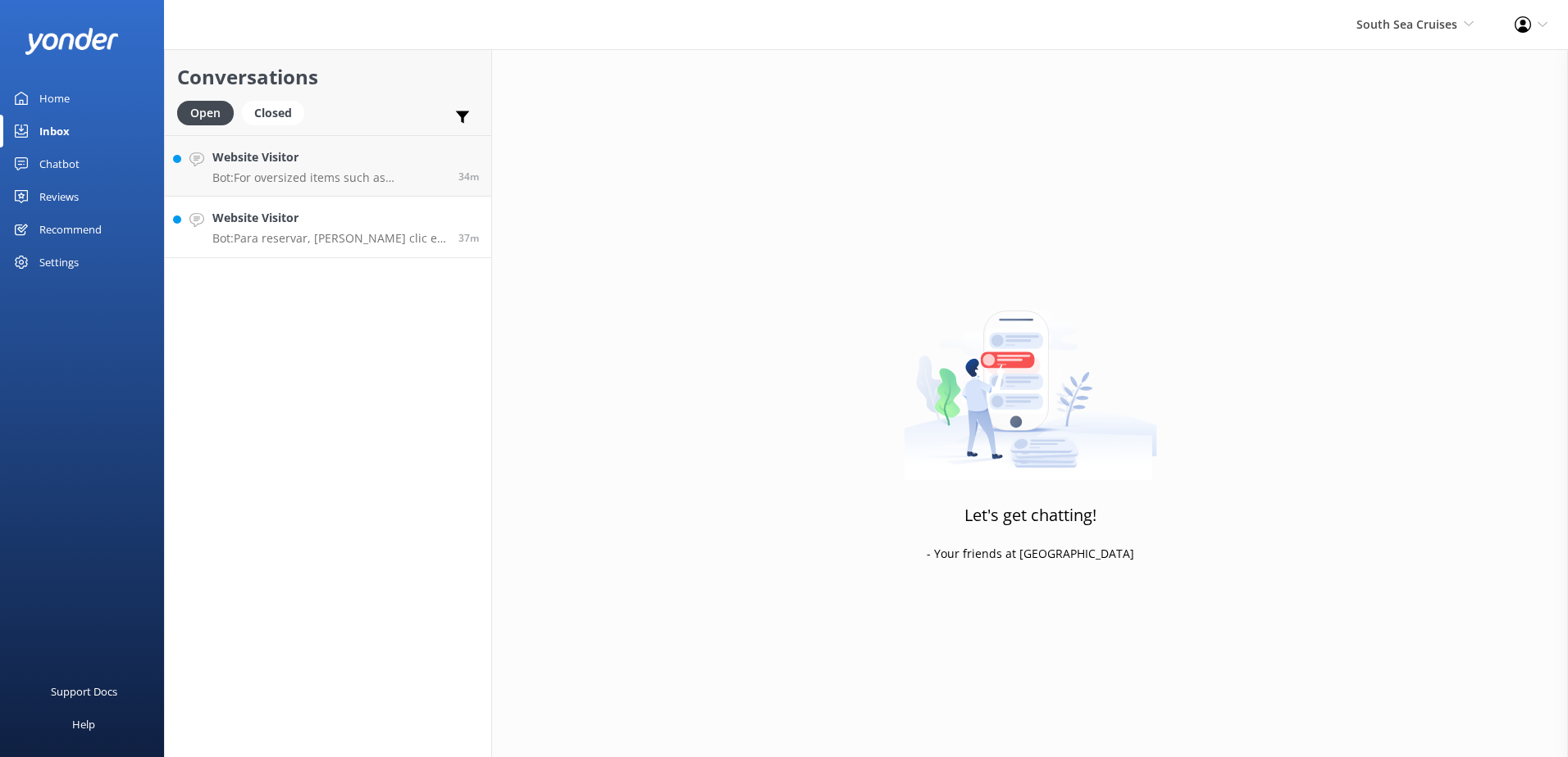
click at [350, 237] on p "Bot: Para reservar, haga clic en el botón verde "Book Now" en nuestro sitio web…" at bounding box center [329, 238] width 234 height 15
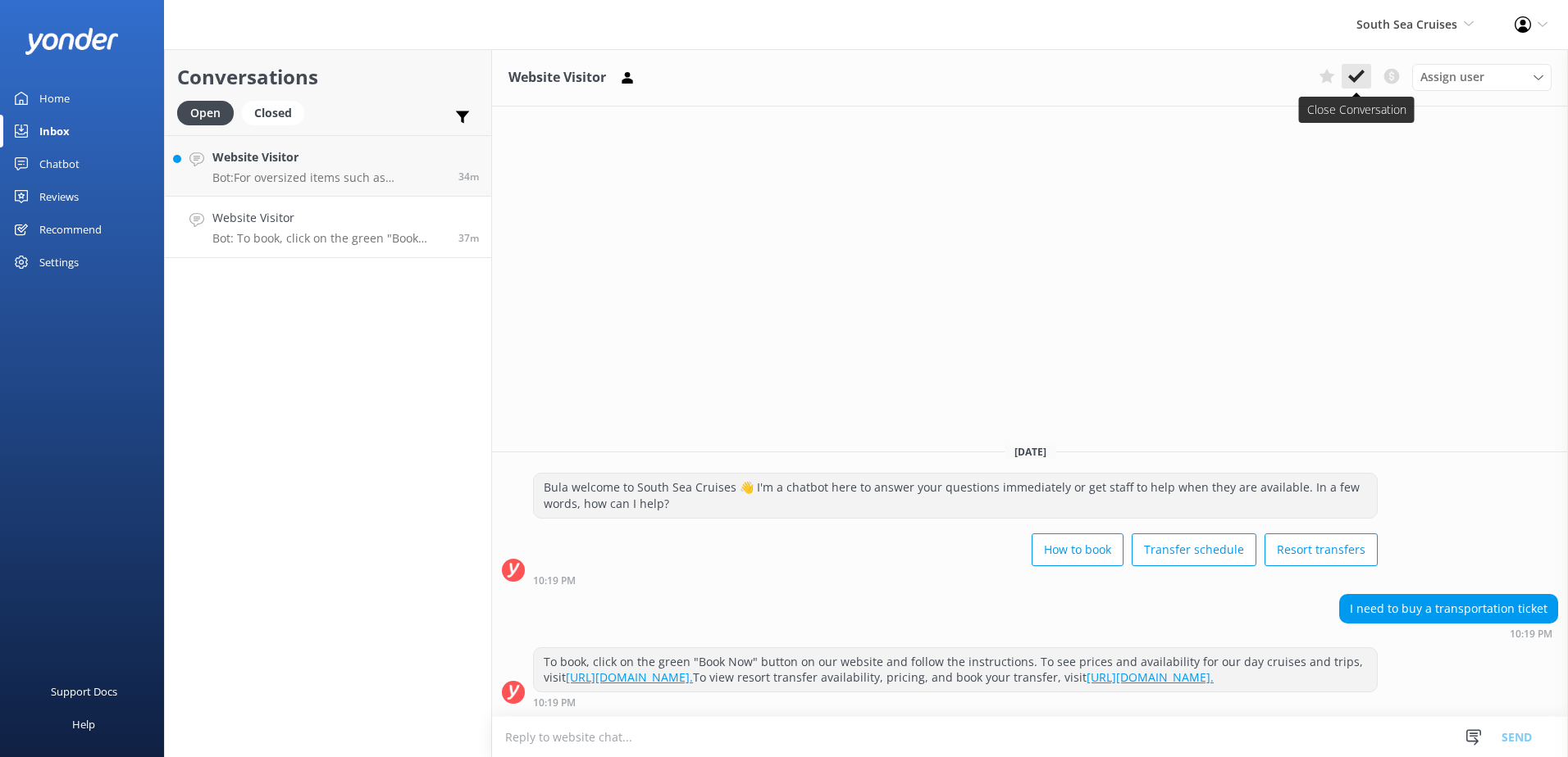
click at [1360, 64] on button at bounding box center [1356, 75] width 29 height 25
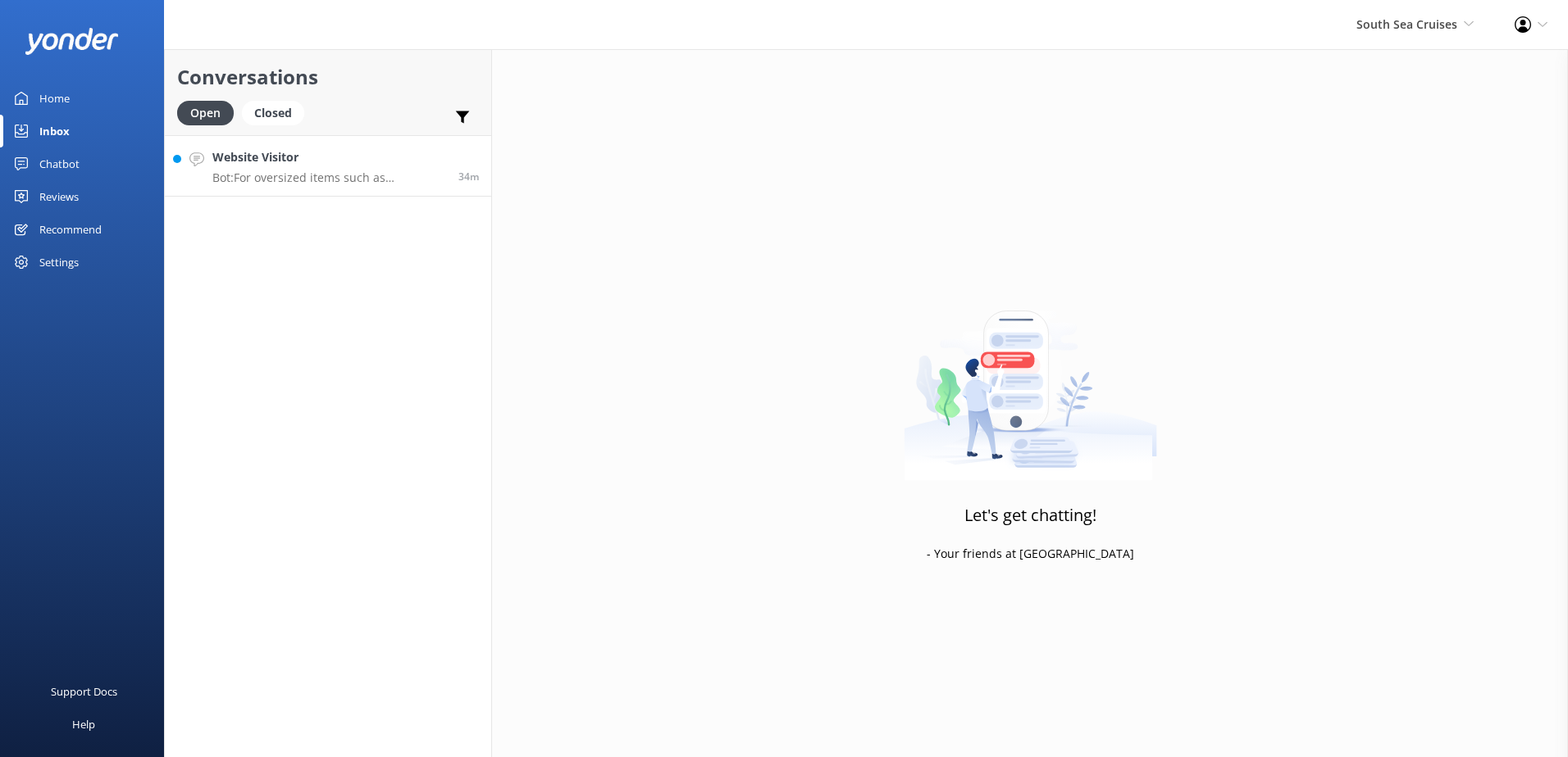
click at [379, 164] on h4 "Website Visitor" at bounding box center [329, 157] width 234 height 18
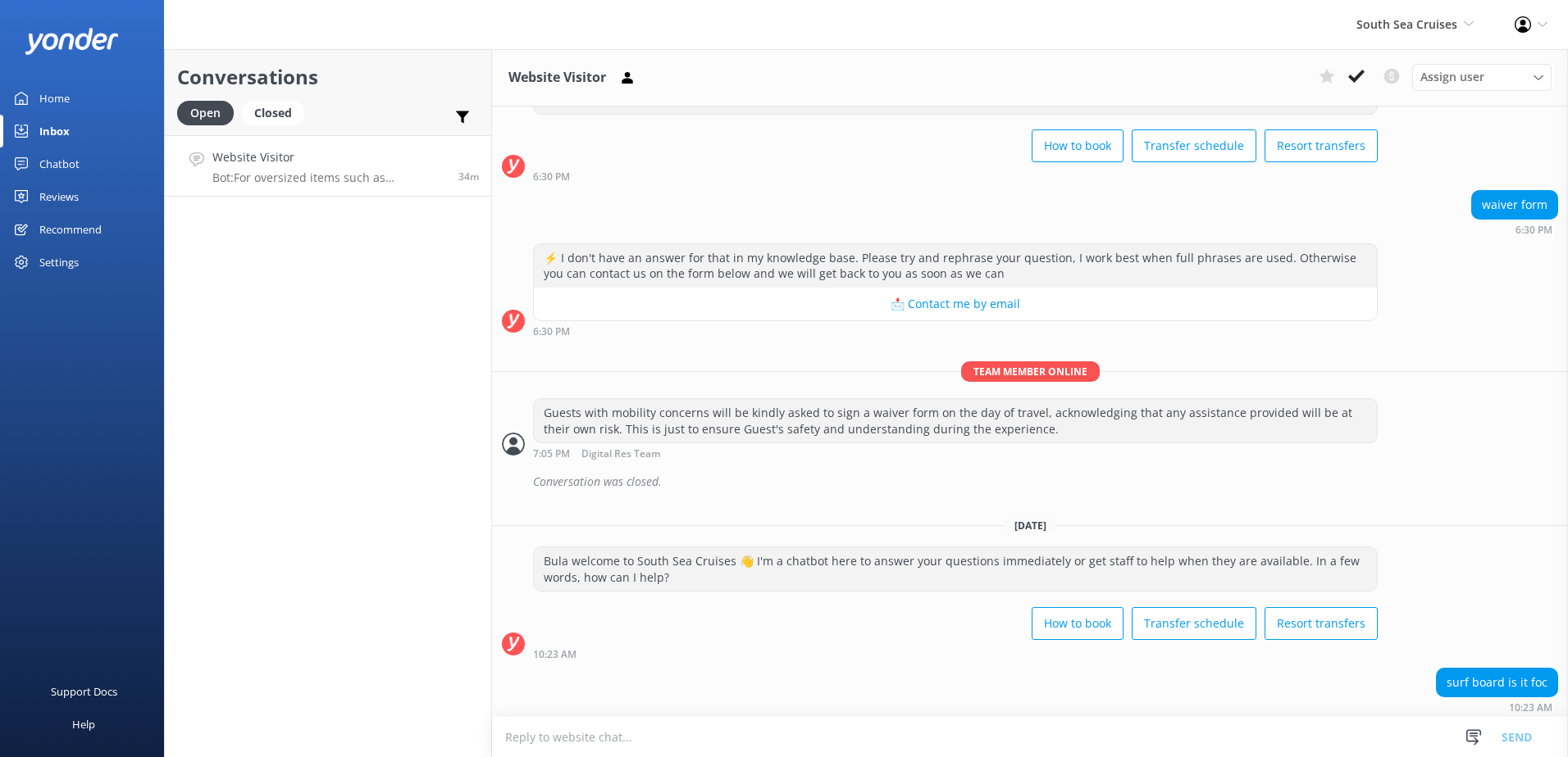
scroll to position [154, 0]
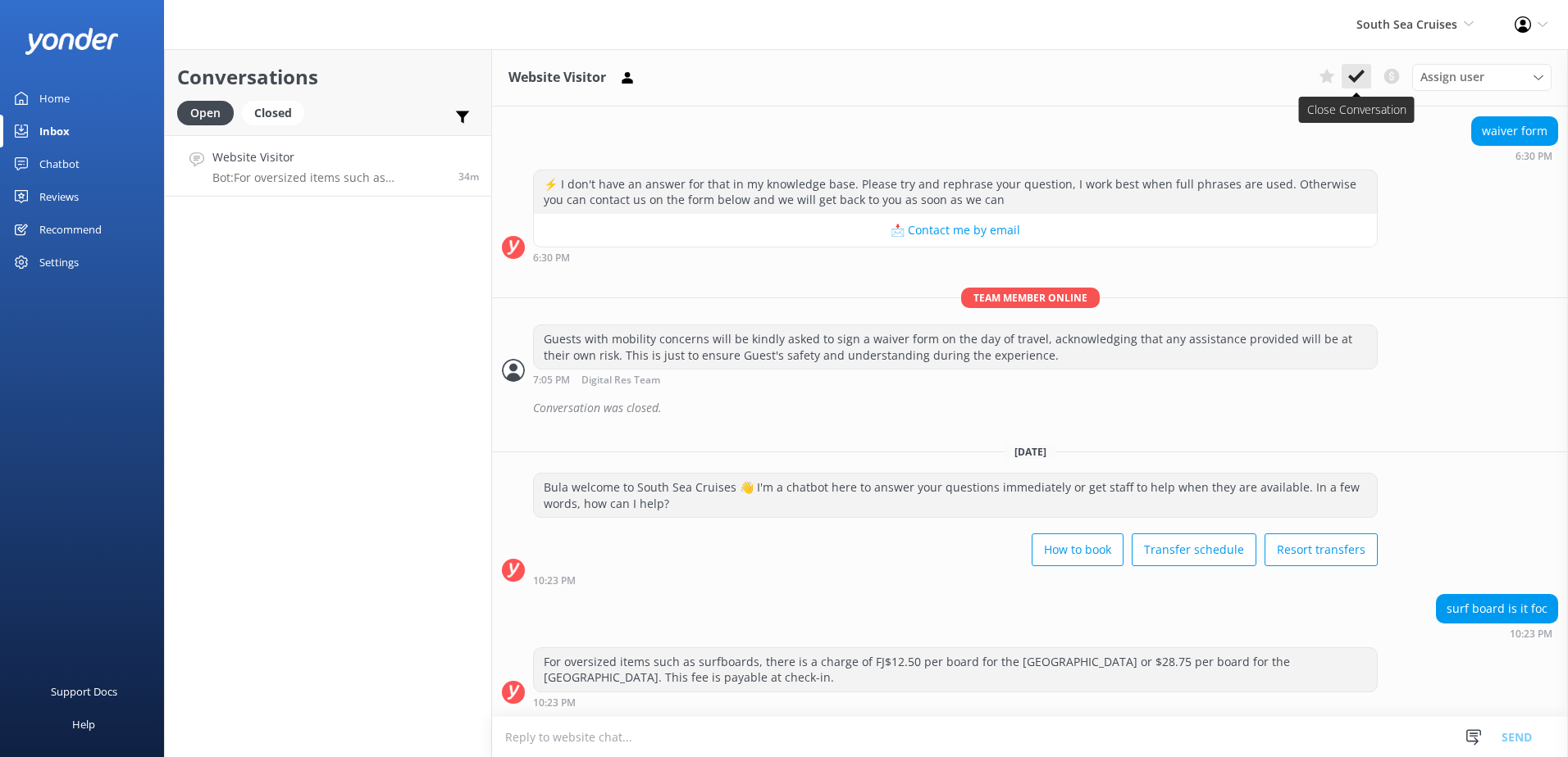
click at [1348, 78] on icon at bounding box center [1356, 76] width 16 height 16
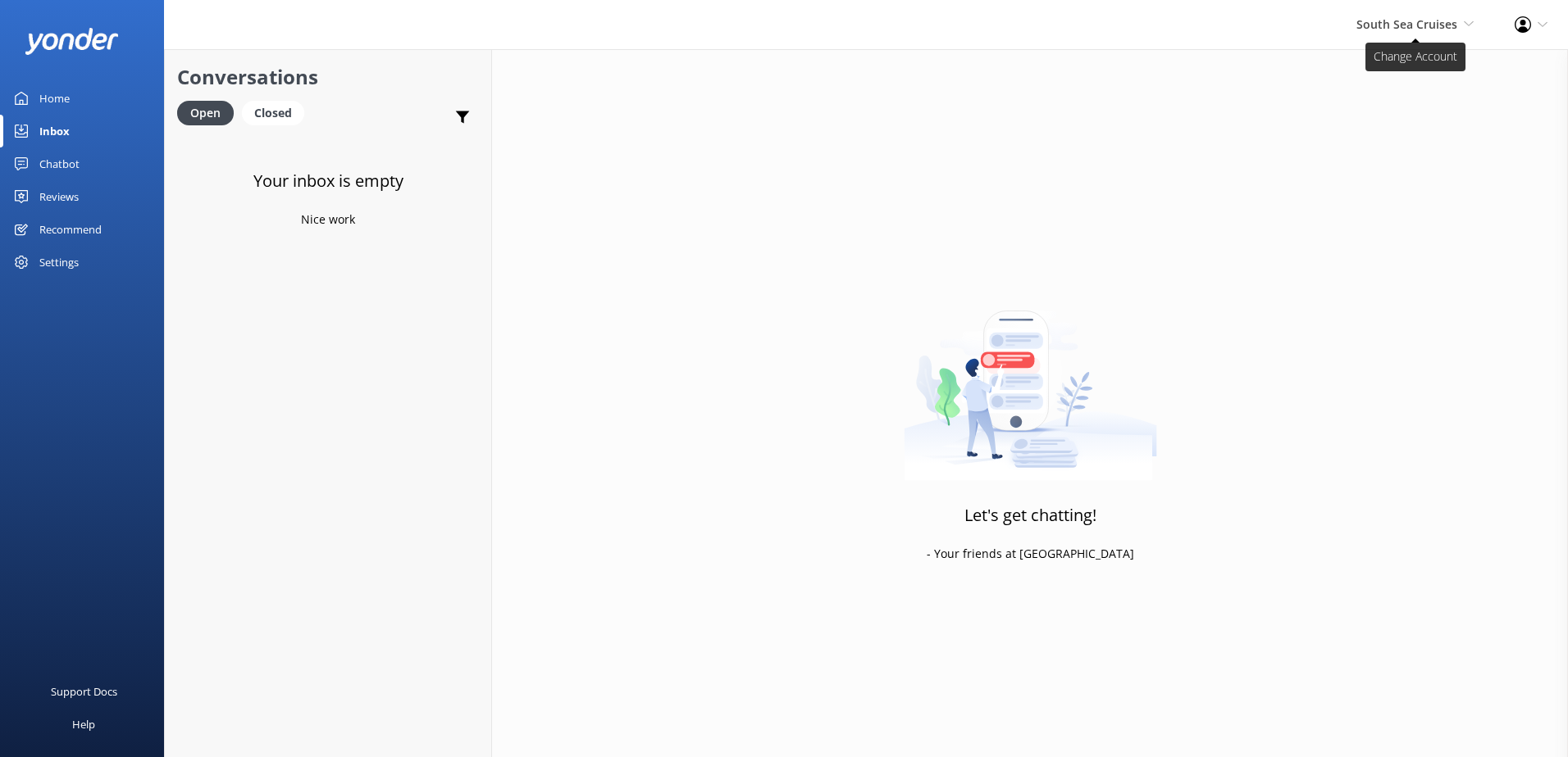
click at [1409, 27] on span "South Sea Cruises" at bounding box center [1406, 24] width 101 height 15
click at [1397, 152] on link "Malamala Beach Club" at bounding box center [1413, 149] width 164 height 39
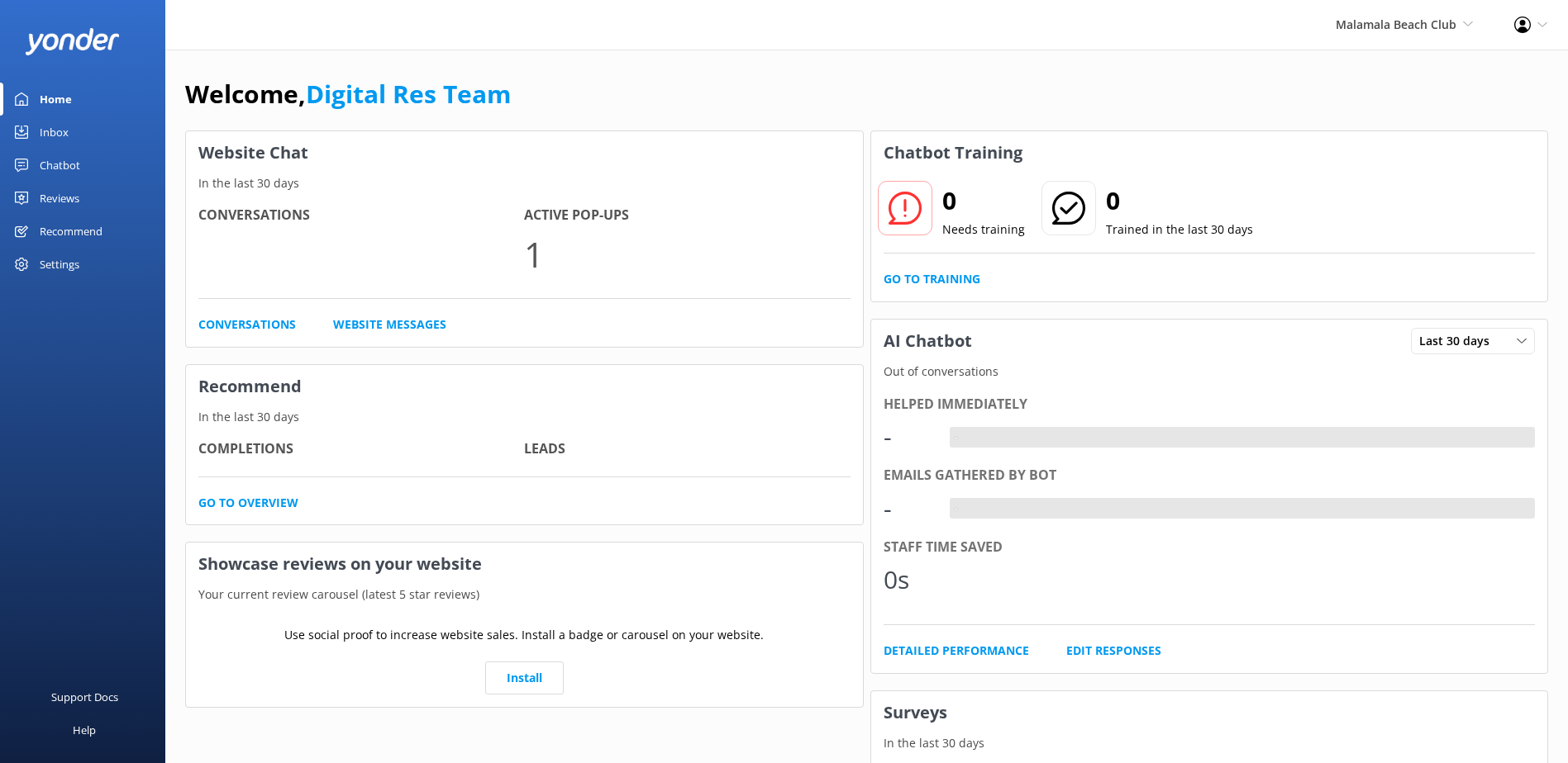
click at [78, 129] on link "Inbox" at bounding box center [82, 132] width 165 height 33
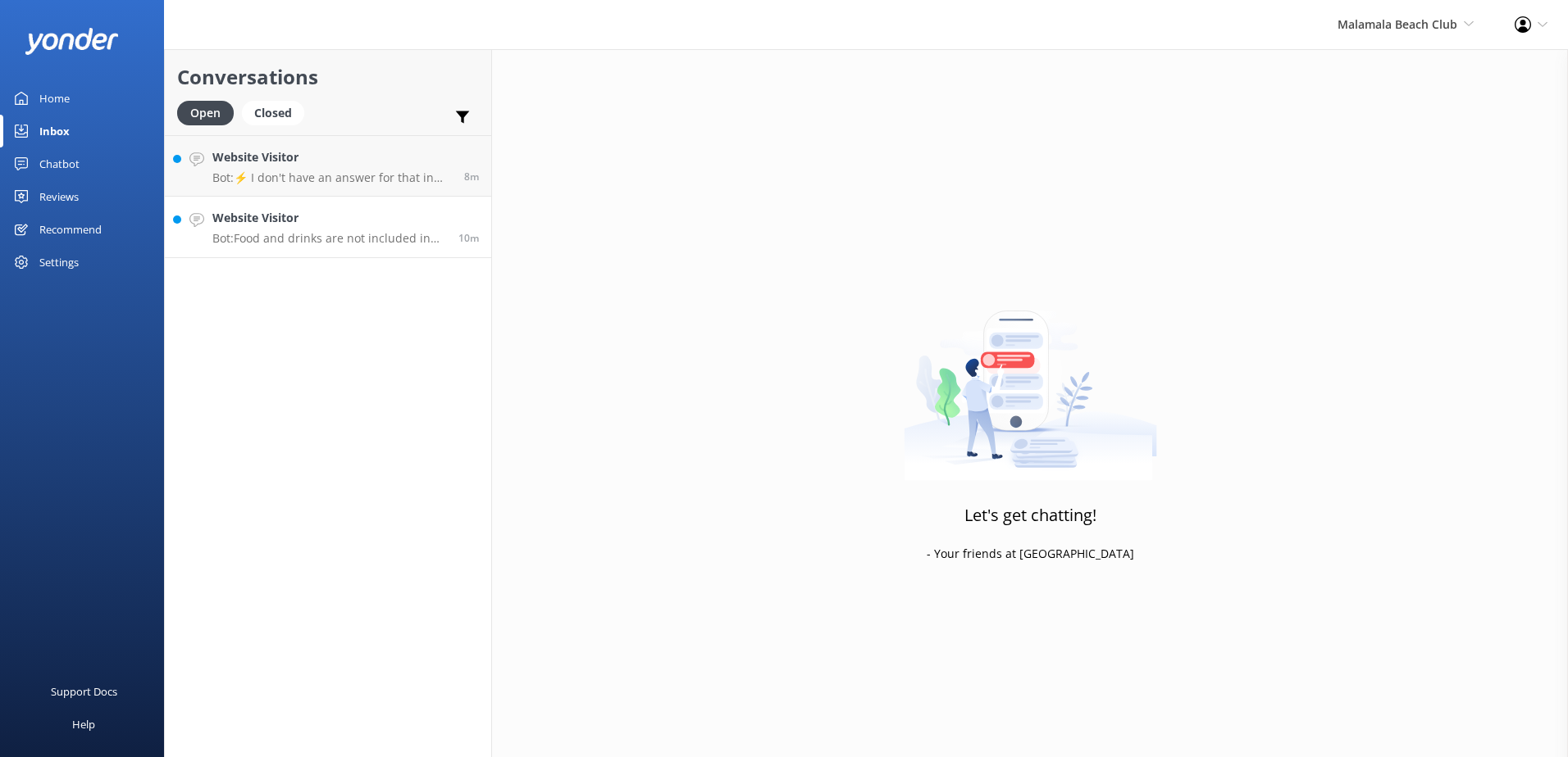
click at [339, 239] on p "Bot: Food and drinks are not included in the price of a day pass. You can view …" at bounding box center [329, 238] width 234 height 15
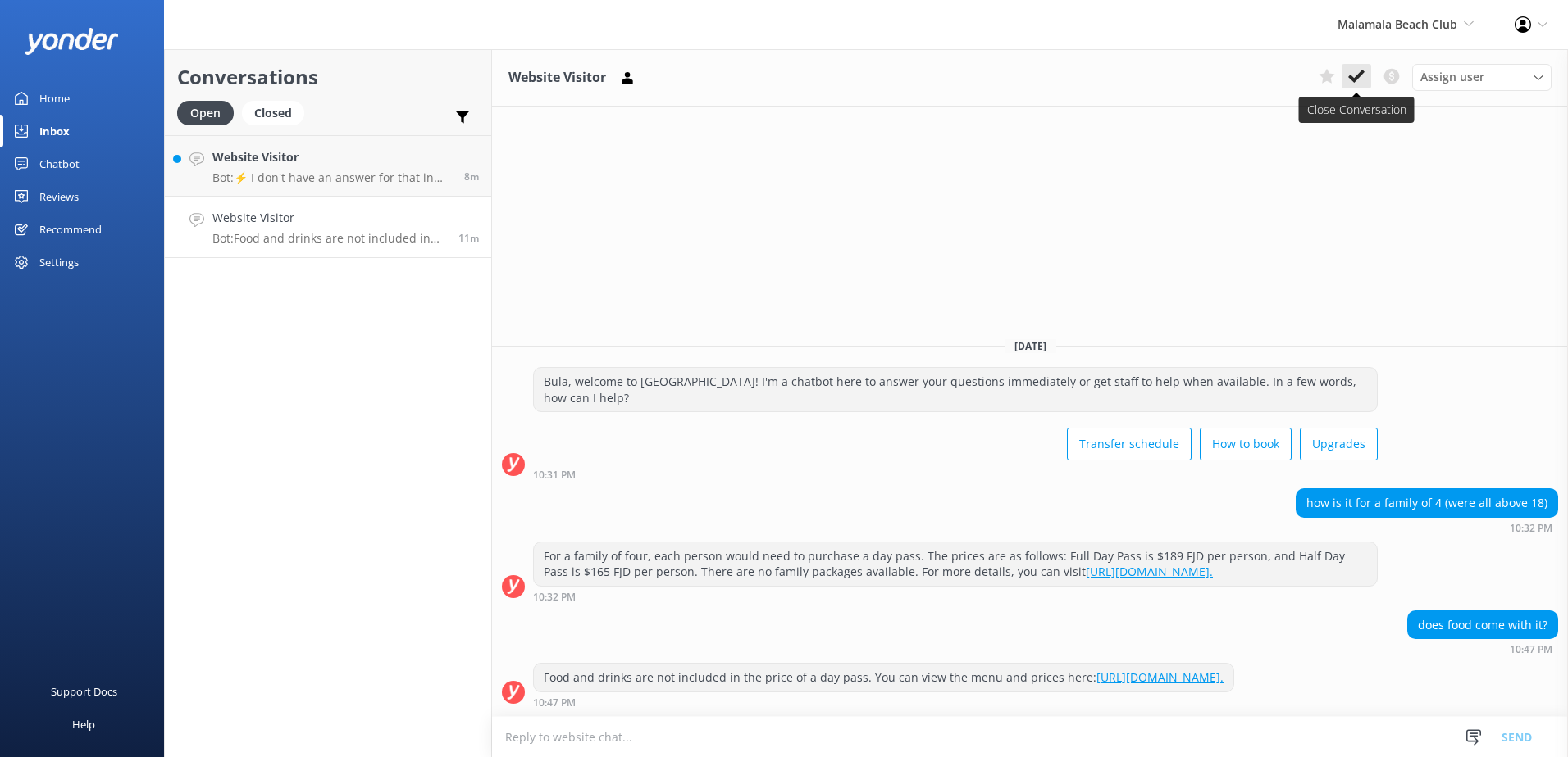
click at [1363, 78] on icon at bounding box center [1356, 76] width 16 height 16
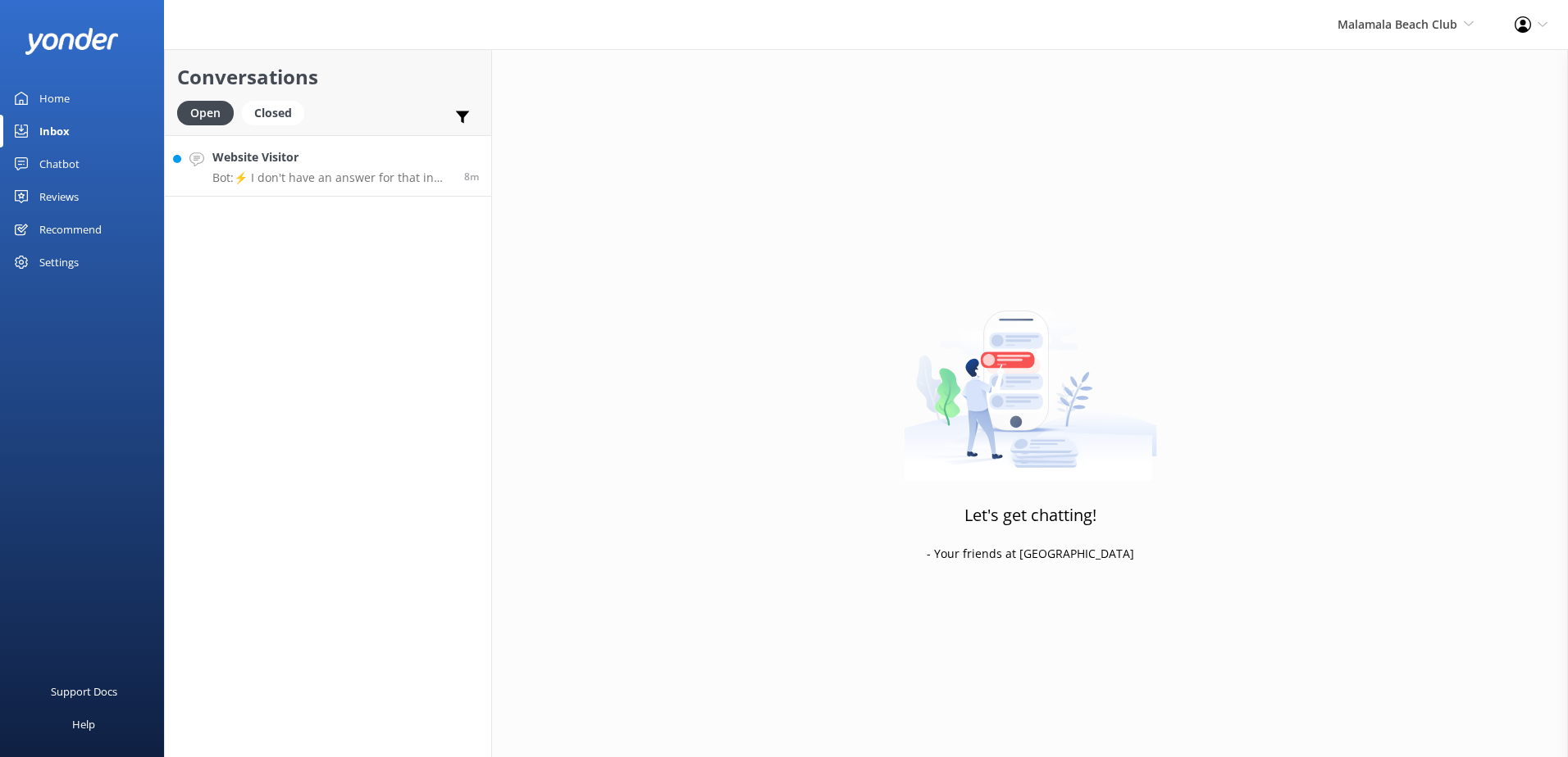
click at [345, 173] on p "Bot: ⚡ I don't have an answer for that in my knowledge base. Please try and rep…" at bounding box center [332, 178] width 239 height 15
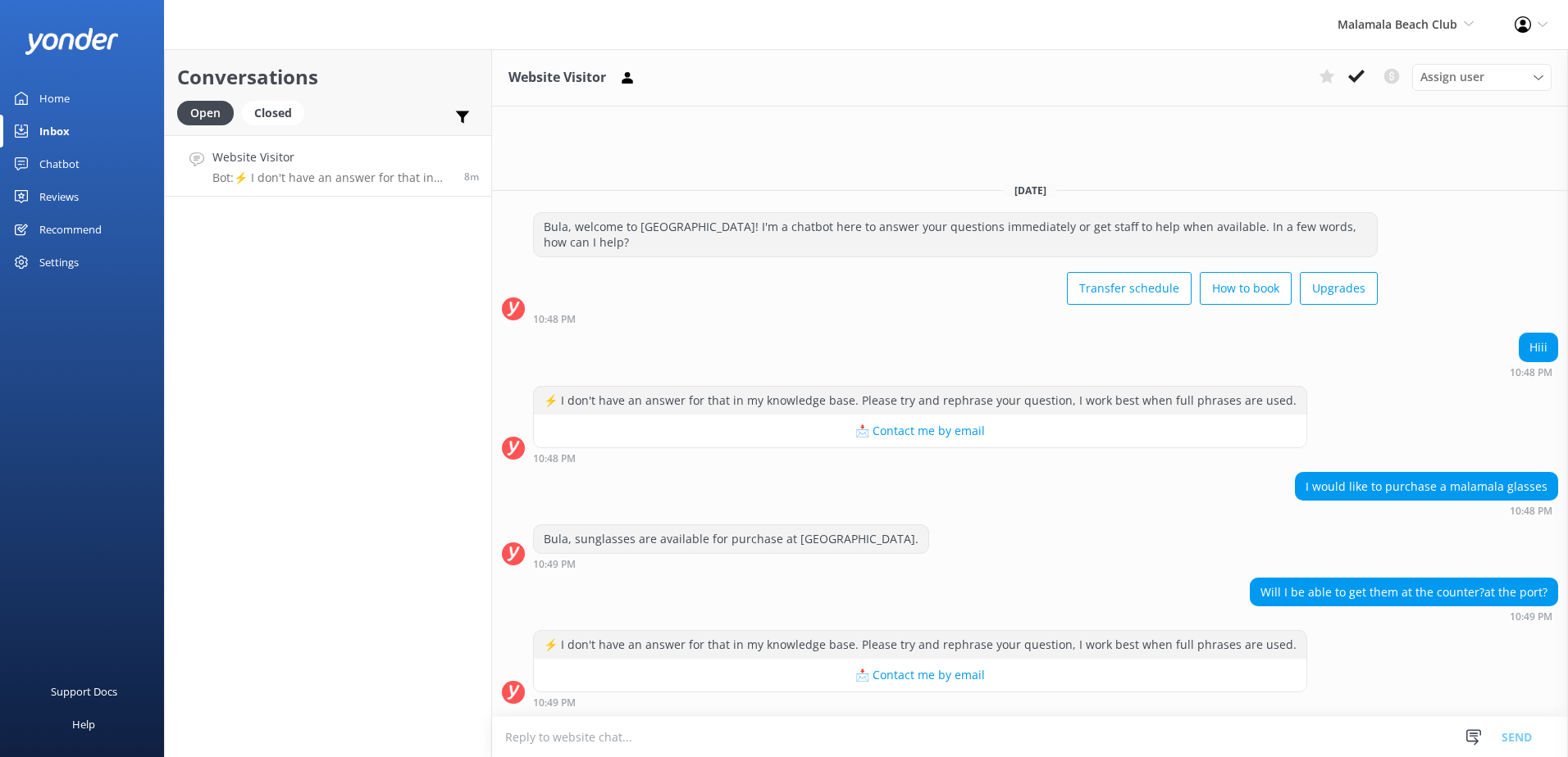
click at [974, 733] on textarea at bounding box center [1029, 737] width 1075 height 40
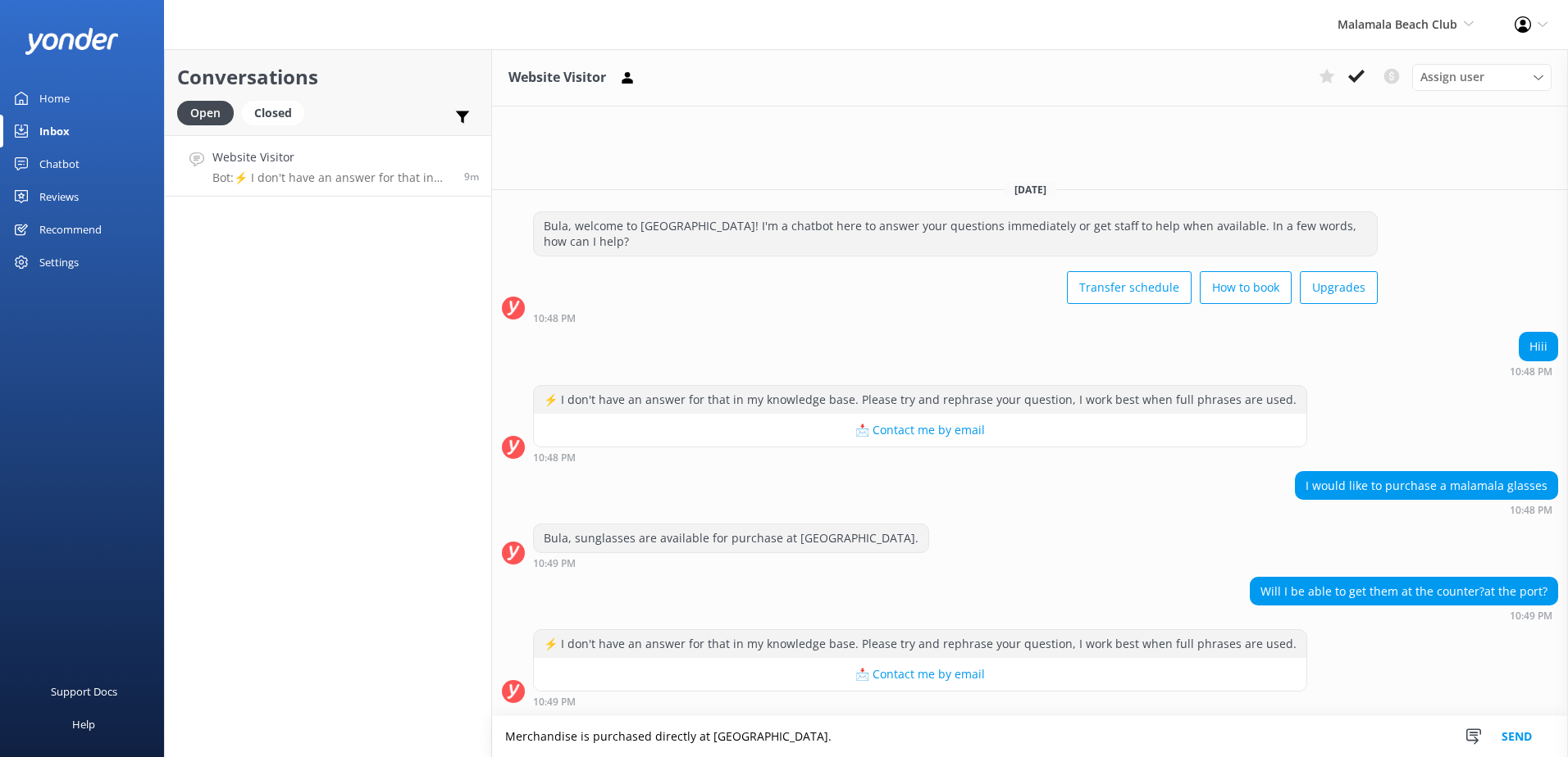
type textarea "Merchandise is purchased directly at Malamala beach club."
click at [1523, 728] on button "Send" at bounding box center [1516, 736] width 62 height 41
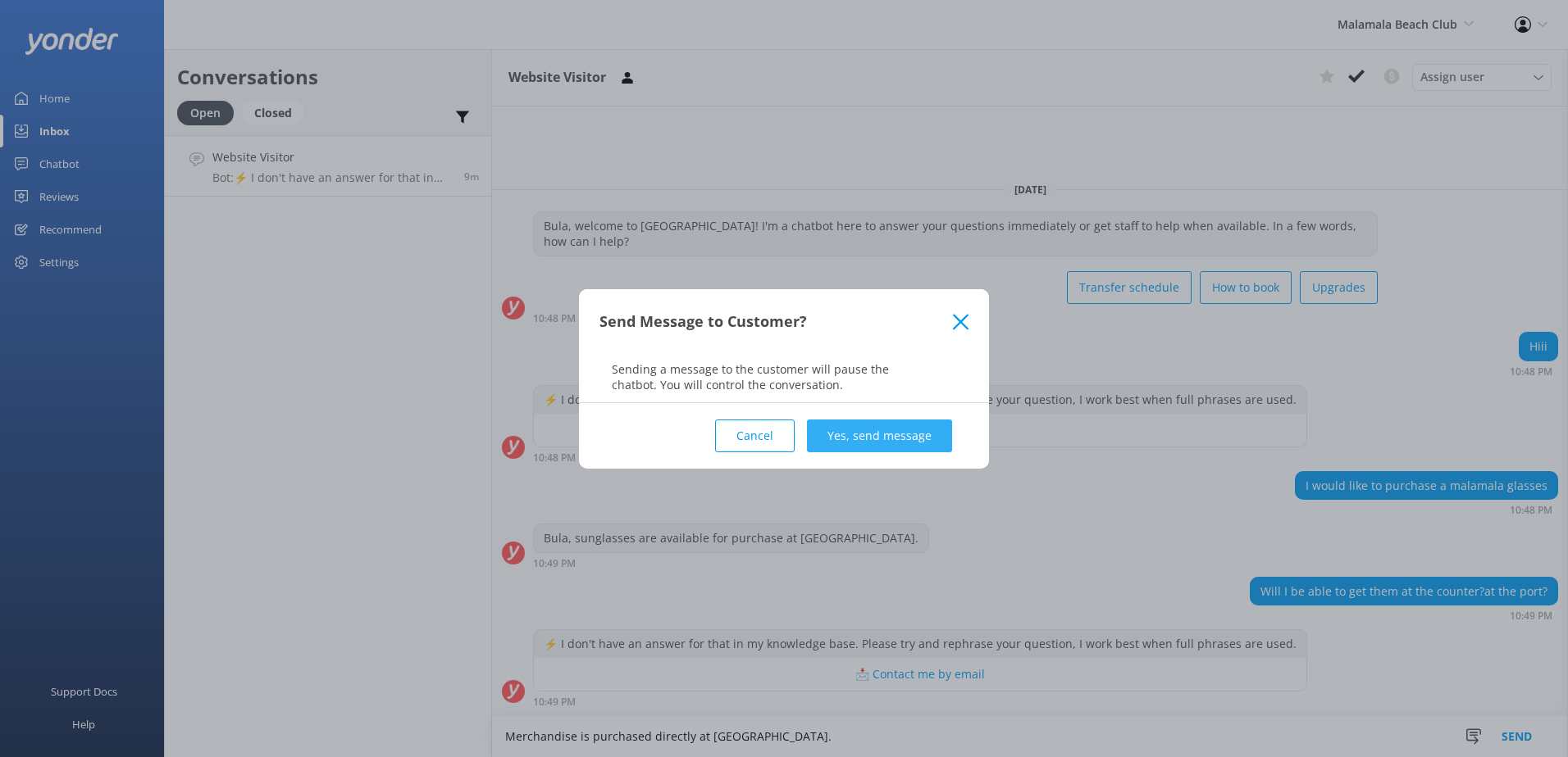
click at [877, 429] on button "Yes, send message" at bounding box center [880, 436] width 145 height 33
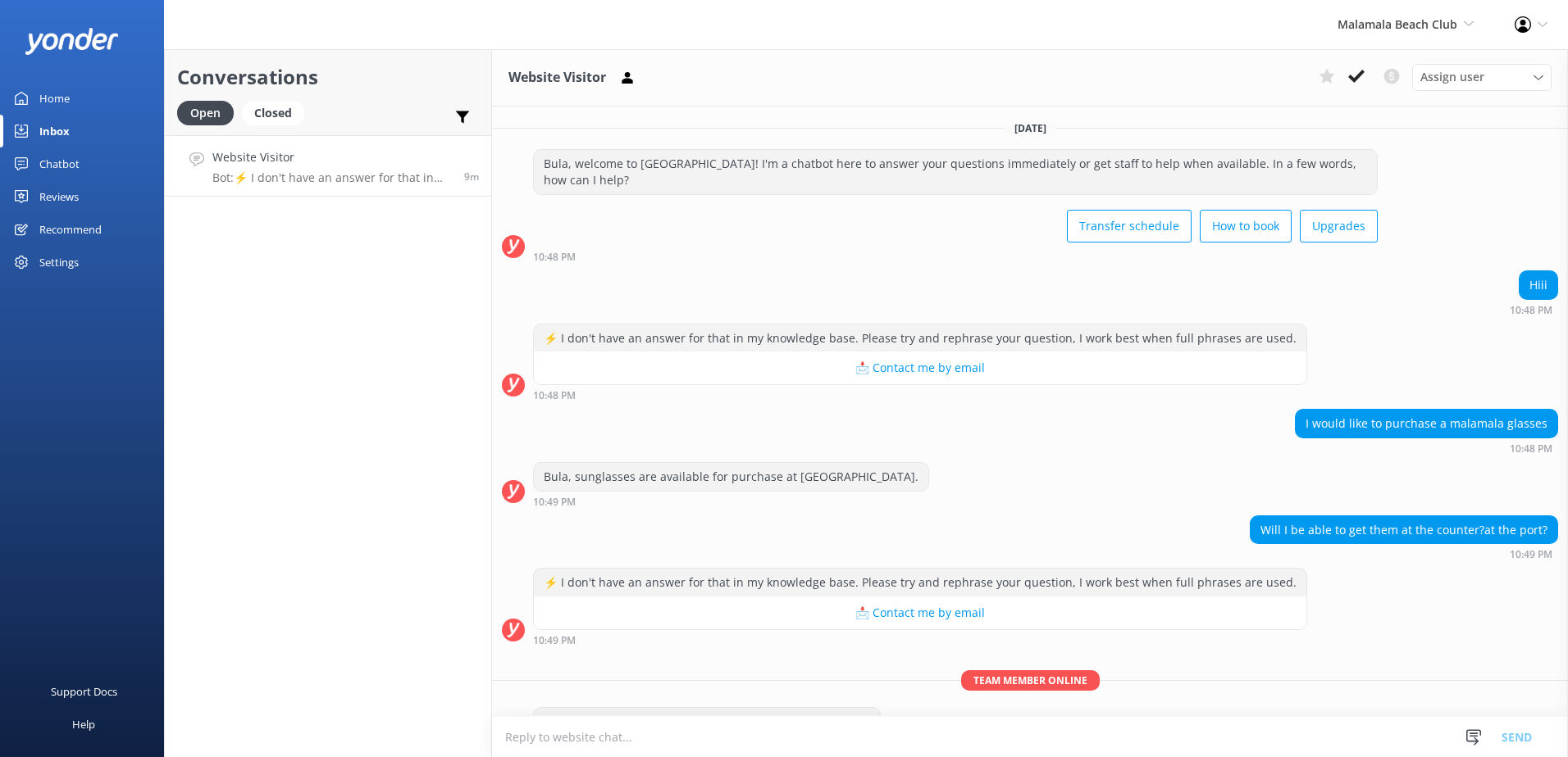
scroll to position [45, 0]
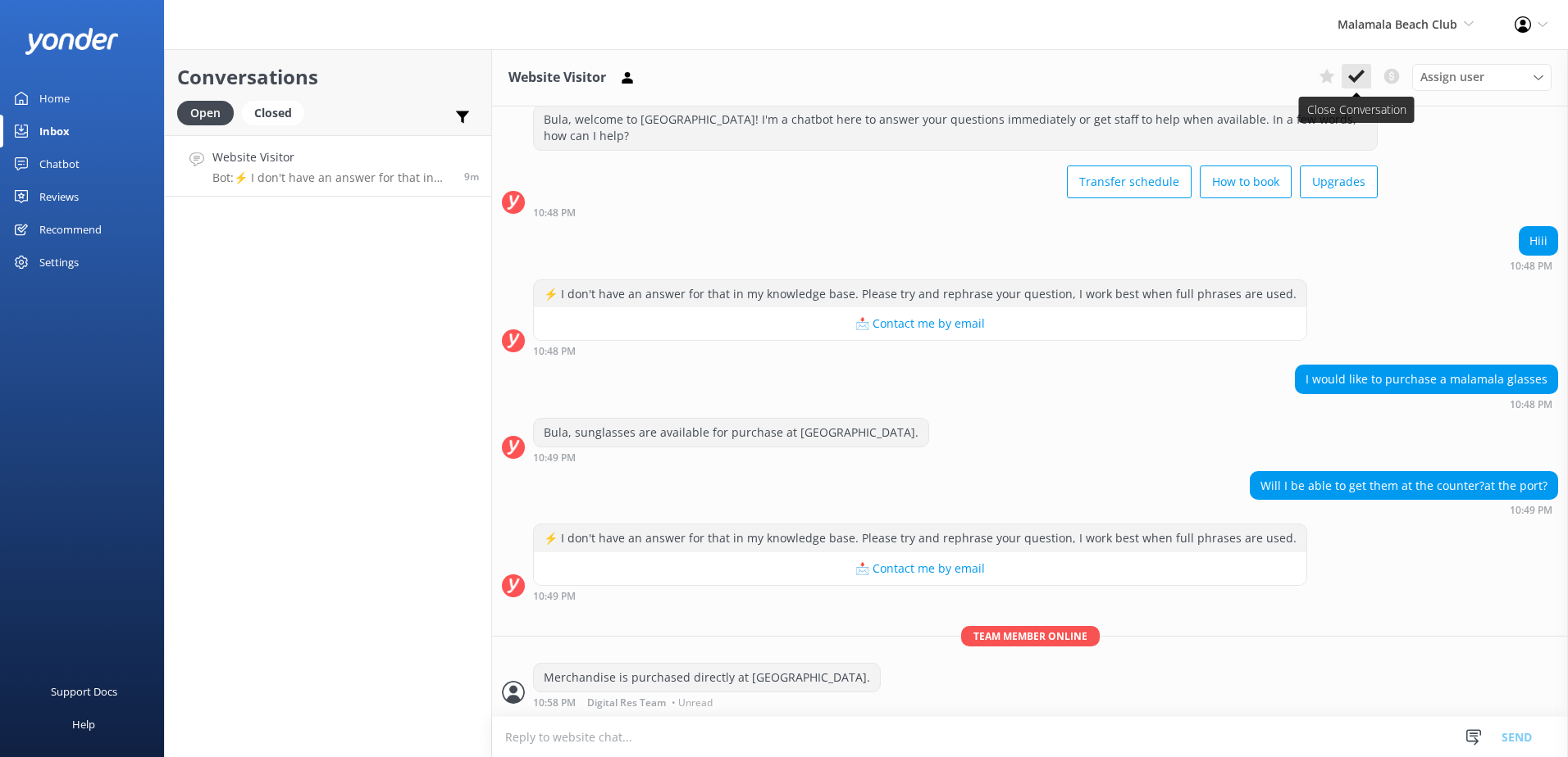
click at [1350, 76] on use at bounding box center [1356, 76] width 16 height 13
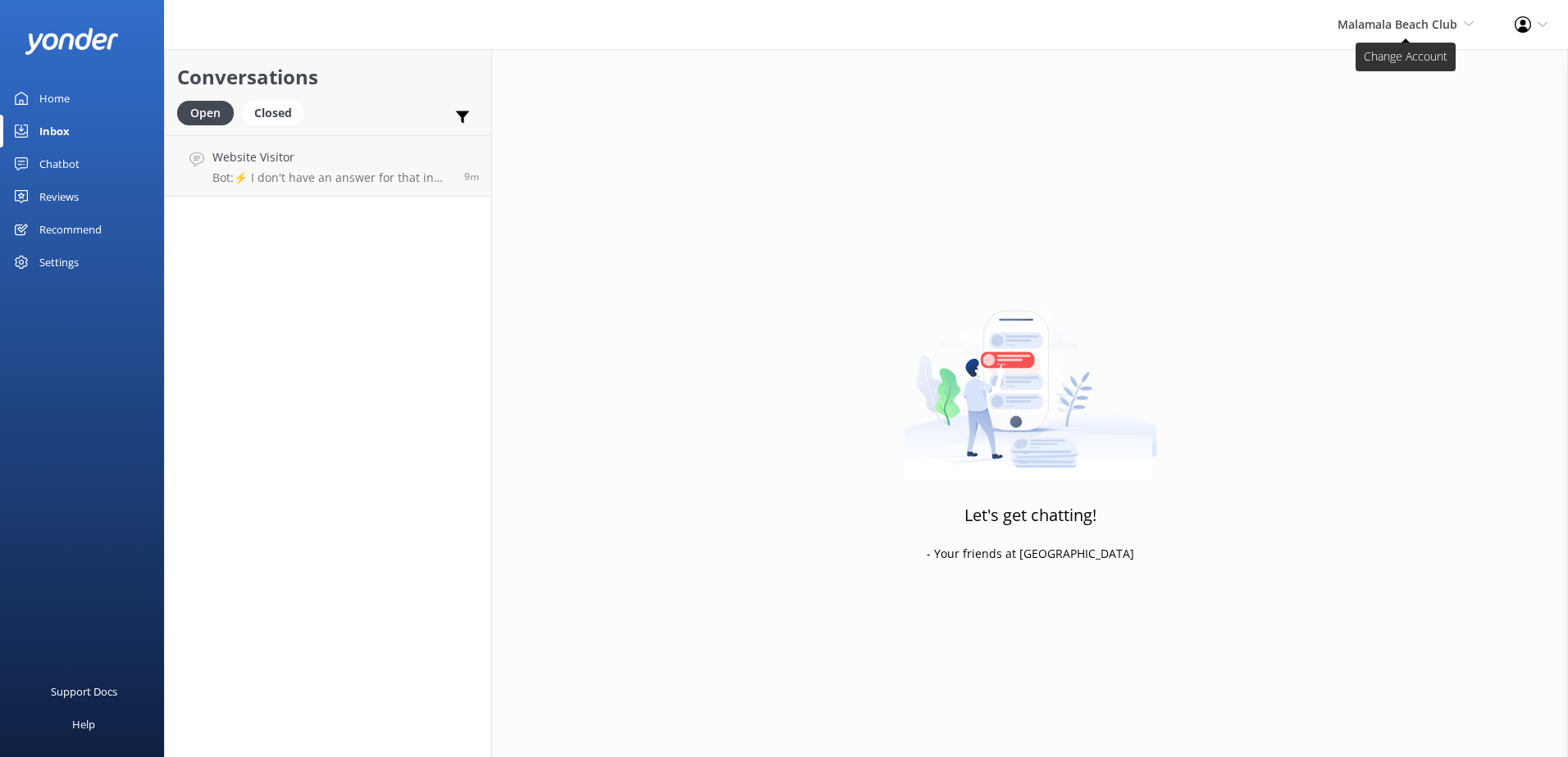
click at [1417, 26] on span "Malamala Beach Club" at bounding box center [1397, 24] width 120 height 15
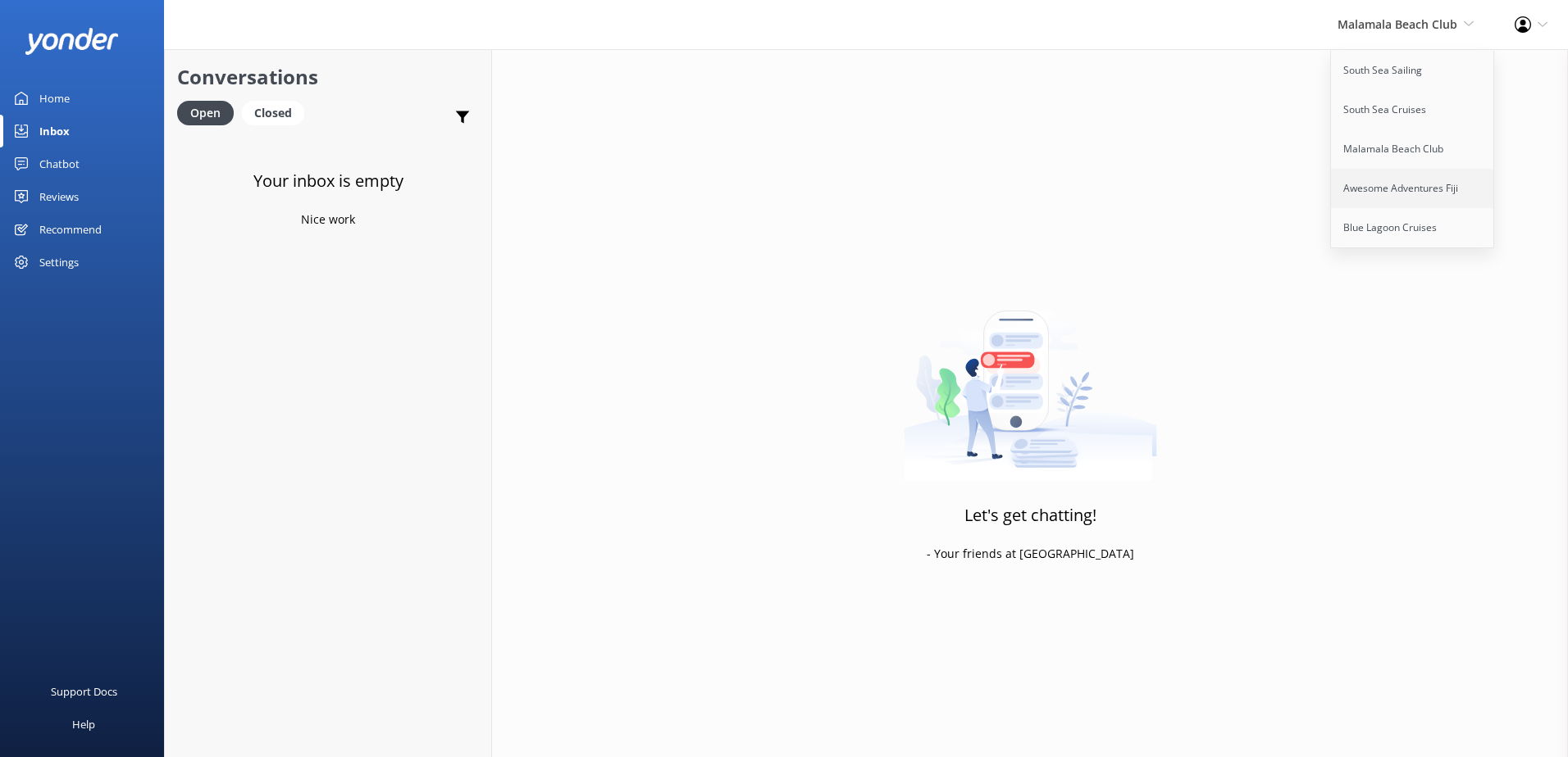
click at [1386, 185] on link "Awesome Adventures Fiji" at bounding box center [1413, 188] width 164 height 39
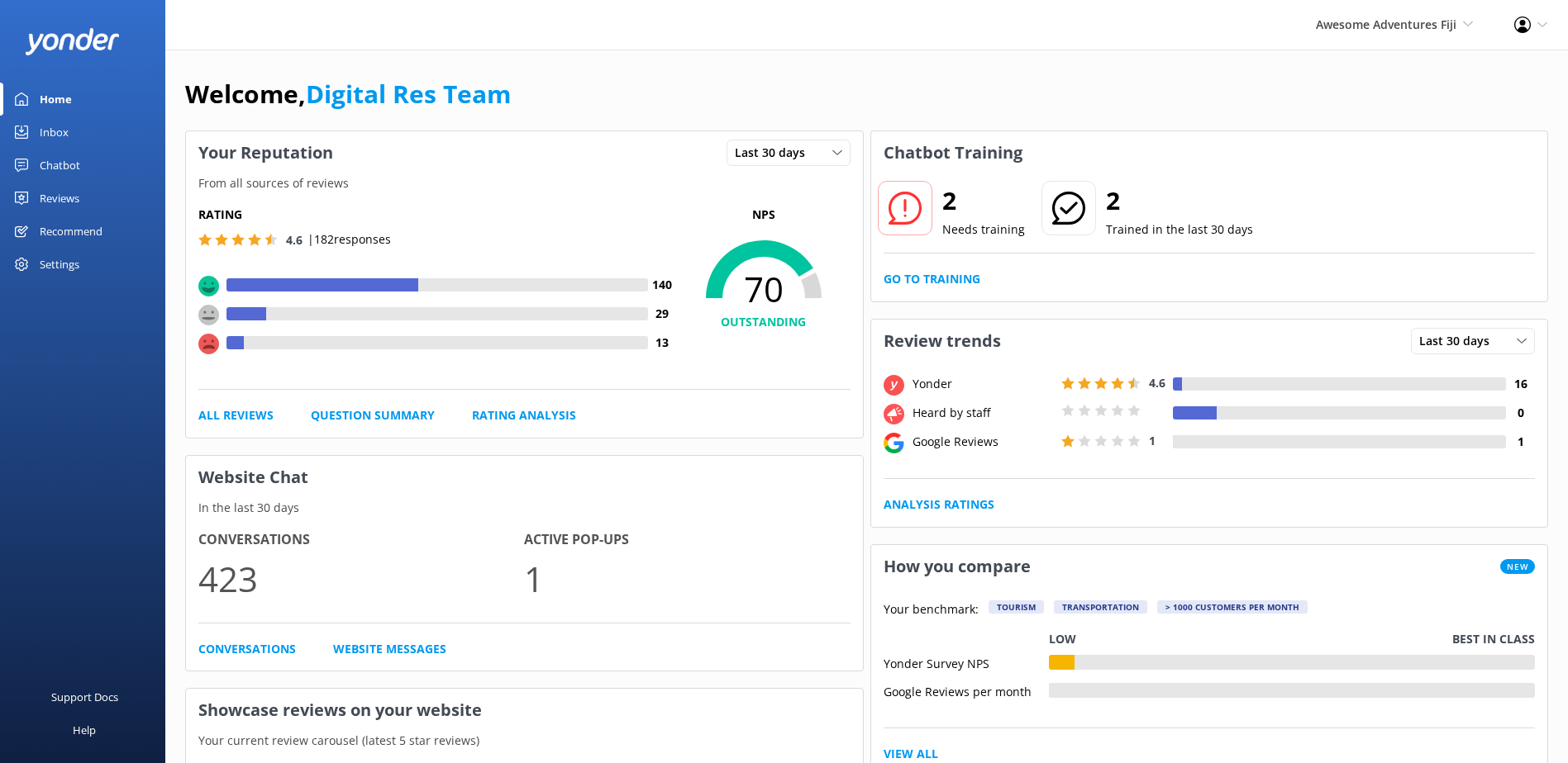
click at [53, 122] on div "Inbox" at bounding box center [54, 132] width 29 height 33
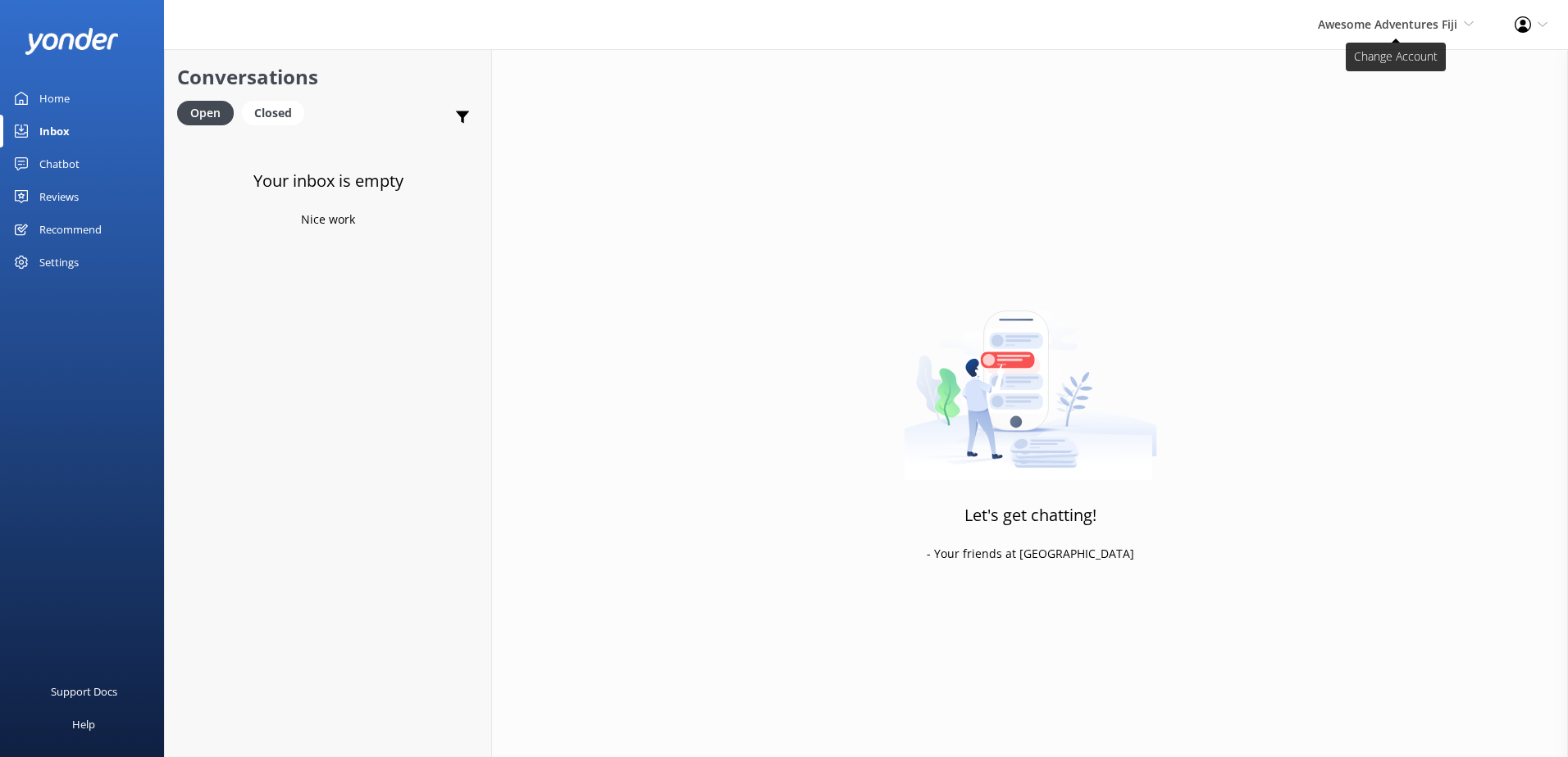
click at [1356, 20] on span "Awesome Adventures Fiji" at bounding box center [1387, 24] width 139 height 15
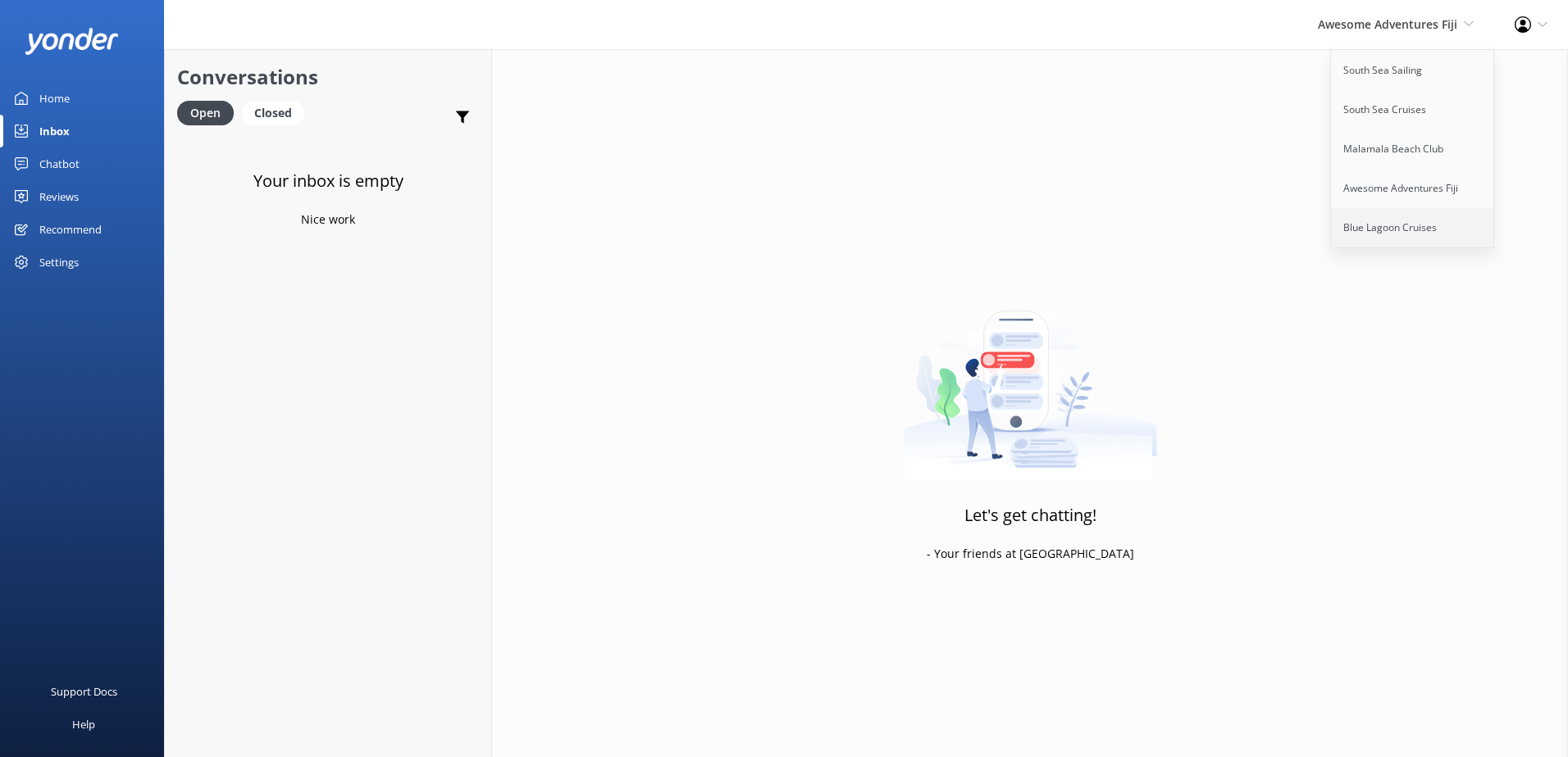
click at [1363, 228] on link "Blue Lagoon Cruises" at bounding box center [1413, 227] width 164 height 39
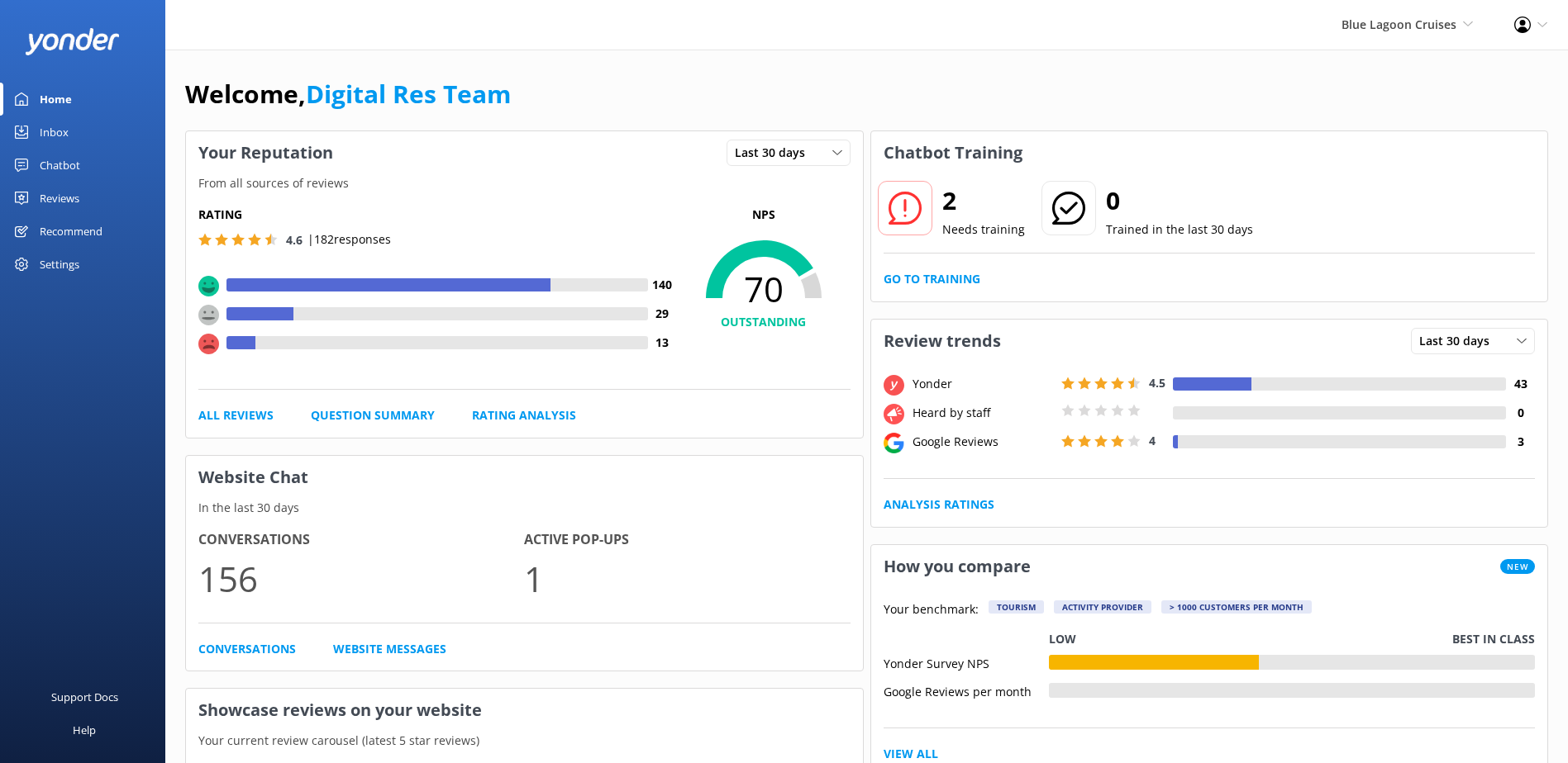
click at [89, 139] on link "Inbox" at bounding box center [82, 132] width 165 height 33
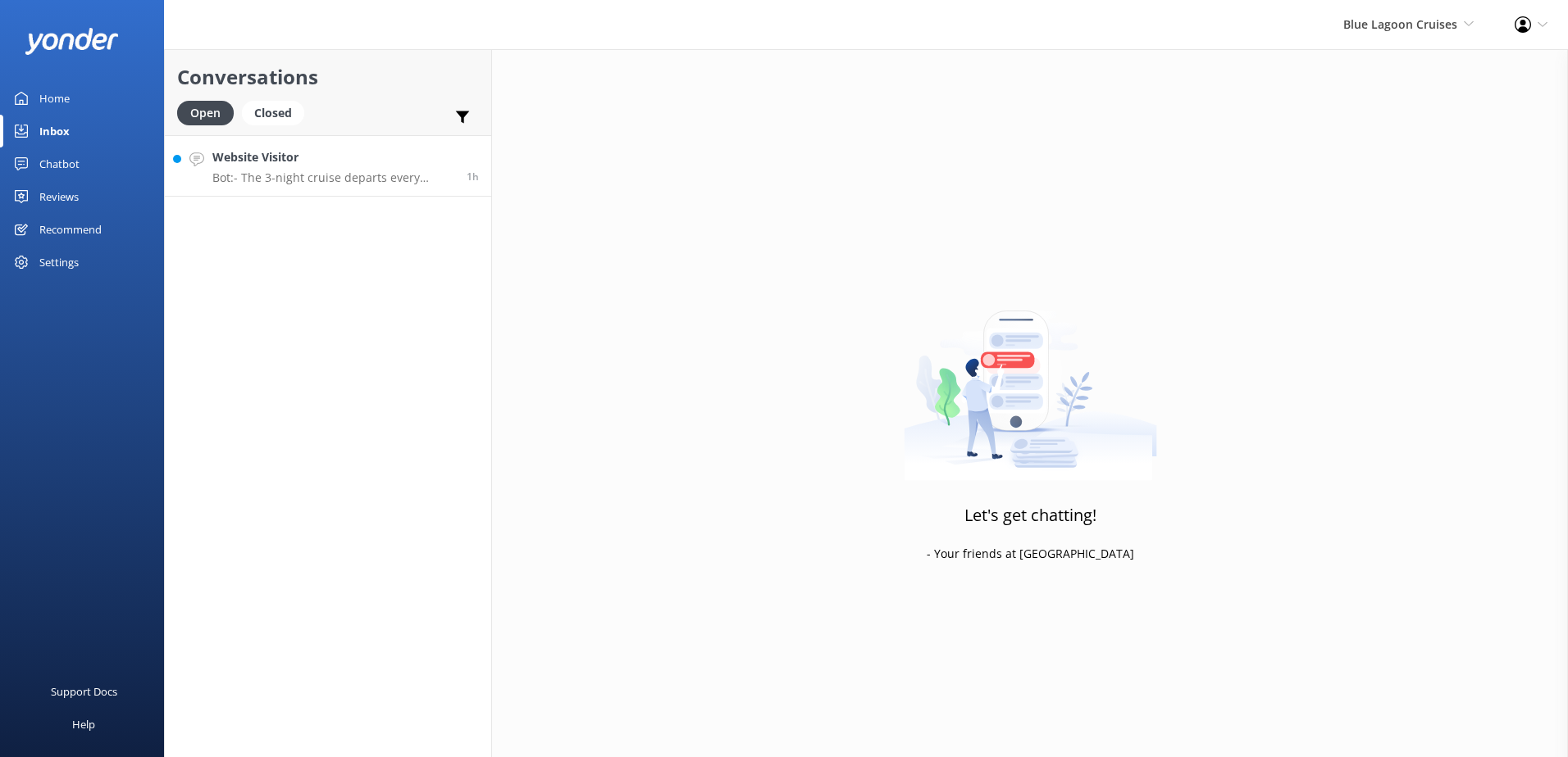
click at [326, 182] on p "Bot: - The 3-night cruise departs every Friday at 2:30 pm. - The Wanderer Cruis…" at bounding box center [334, 178] width 242 height 15
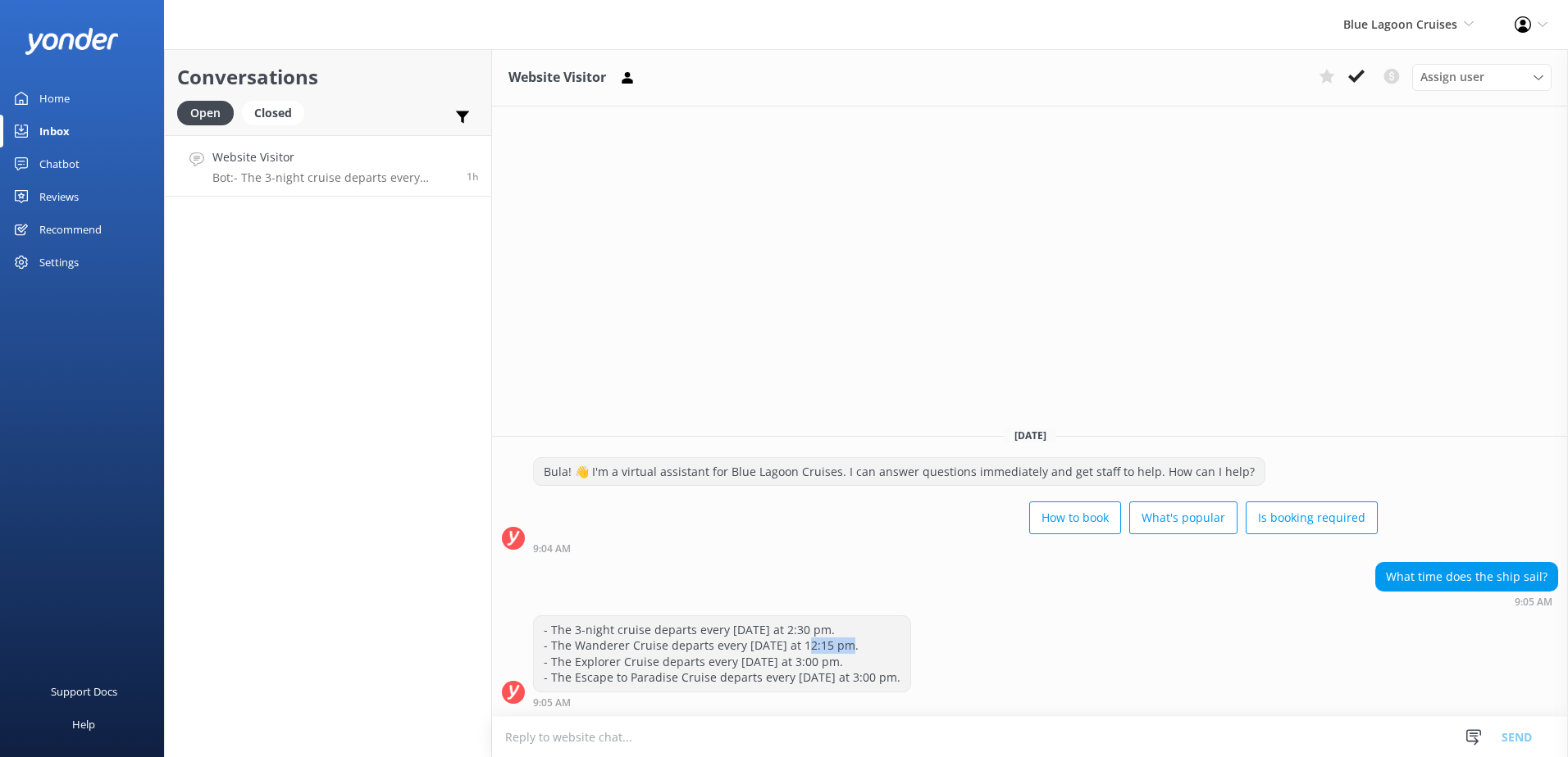
drag, startPoint x: 809, startPoint y: 648, endPoint x: 853, endPoint y: 644, distance: 44.2
click at [853, 644] on div "- The 3-night cruise departs every Friday at 2:30 pm. - The Wanderer Cruise dep…" at bounding box center [722, 653] width 376 height 75
click at [589, 657] on div "- The 3-night cruise departs every Friday at 2:30 pm. - The Wanderer Cruise dep…" at bounding box center [722, 653] width 376 height 75
click at [623, 647] on div "- The 3-night cruise departs every Friday at 2:30 pm. - The Wanderer Cruise dep…" at bounding box center [722, 653] width 376 height 75
click at [614, 668] on div "- The 3-night cruise departs every Friday at 2:30 pm. - The Wanderer Cruise dep…" at bounding box center [722, 653] width 376 height 75
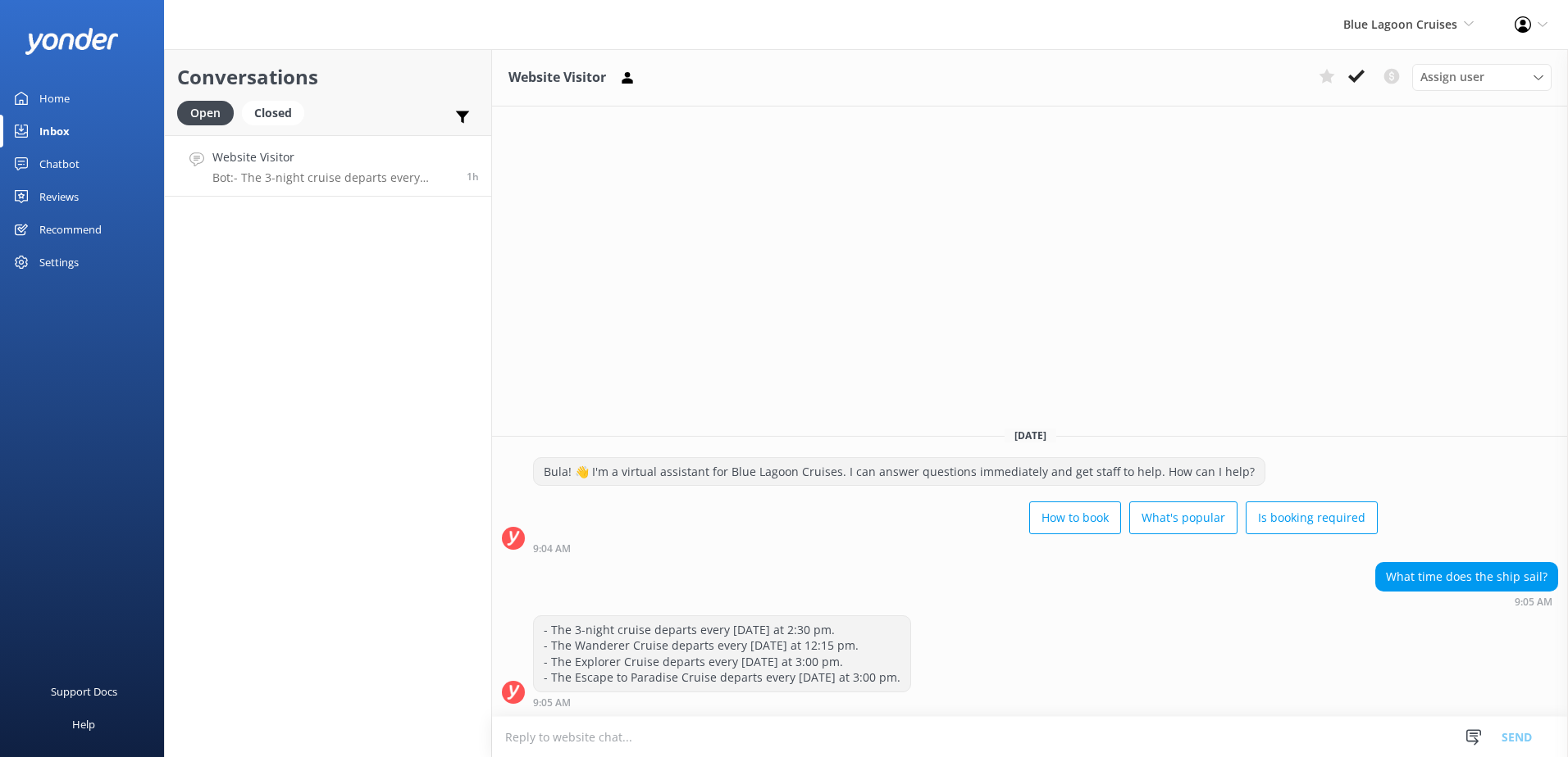
click at [824, 663] on div "- The 3-night cruise departs every Friday at 2:30 pm. - The Wanderer Cruise dep…" at bounding box center [722, 653] width 376 height 75
click at [844, 646] on div "- The 3-night cruise departs every Friday at 2:30 pm. - The Wanderer Cruise dep…" at bounding box center [722, 653] width 376 height 75
click at [824, 661] on div "- The 3-night cruise departs every Friday at 2:30 pm. - The Wanderer Cruise dep…" at bounding box center [722, 653] width 376 height 75
drag, startPoint x: 784, startPoint y: 623, endPoint x: 832, endPoint y: 625, distance: 48.0
click at [832, 625] on div "- The 3-night cruise departs every Friday at 2:30 pm. - The Wanderer Cruise dep…" at bounding box center [722, 653] width 376 height 75
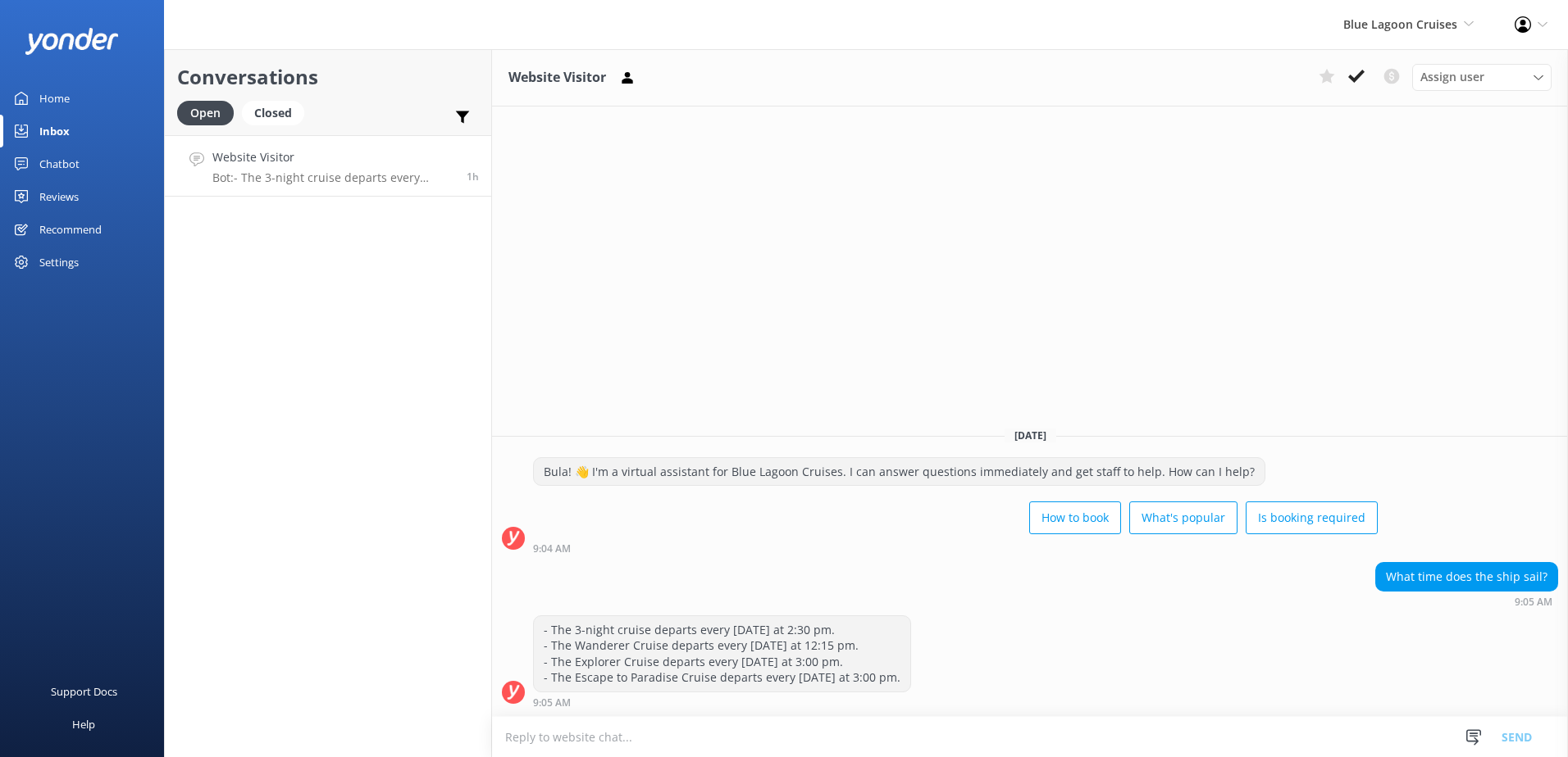
click at [579, 634] on div "- The 3-night cruise departs every Friday at 2:30 pm. - The Wanderer Cruise dep…" at bounding box center [722, 653] width 376 height 75
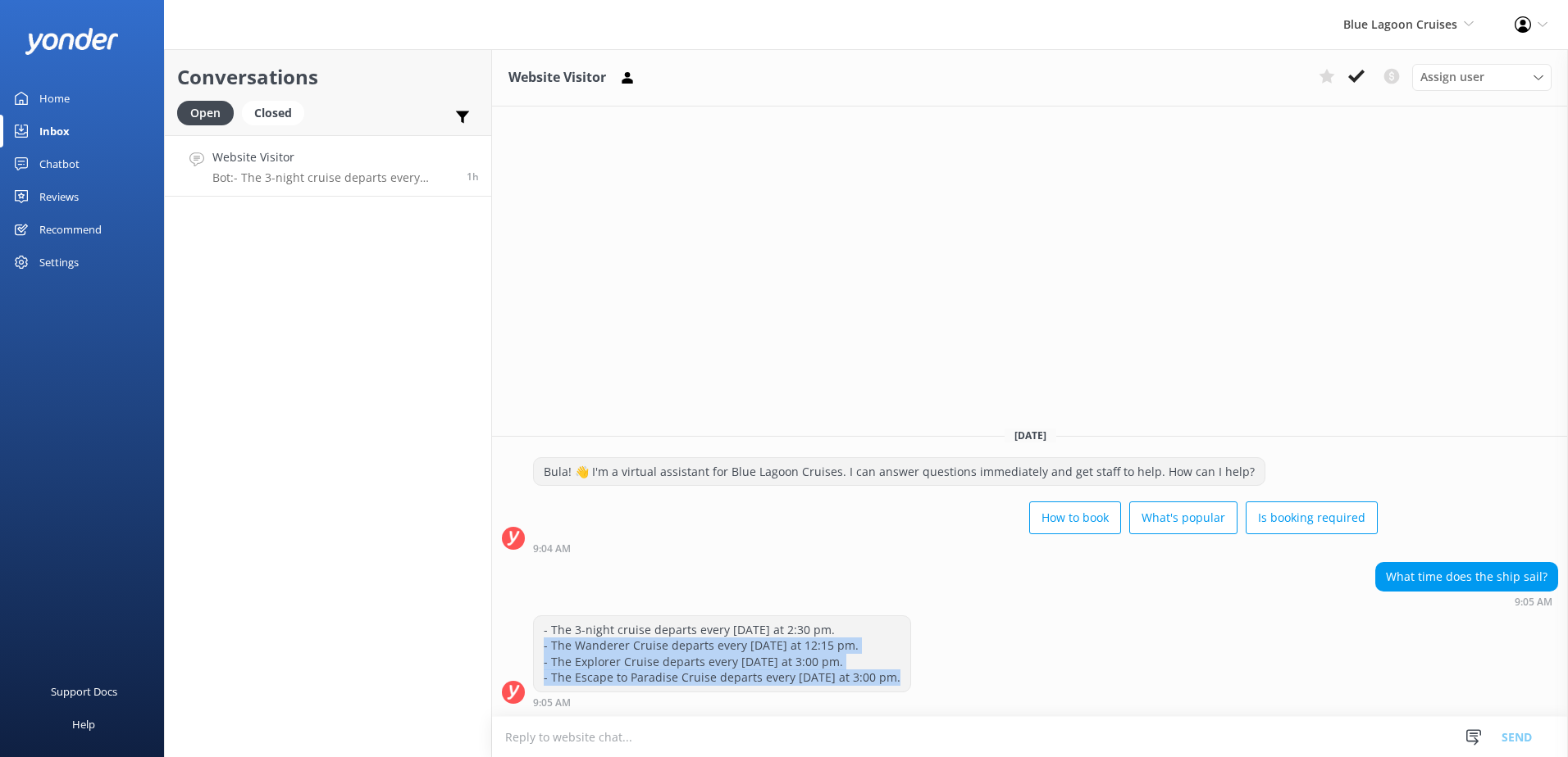
drag, startPoint x: 888, startPoint y: 680, endPoint x: 543, endPoint y: 644, distance: 346.9
click at [543, 644] on div "- The 3-night cruise departs every Friday at 2:30 pm. - The Wanderer Cruise dep…" at bounding box center [722, 653] width 376 height 75
copy div "- The Wanderer Cruise departs every Monday at 12:15 pm. - The Explorer Cruise d…"
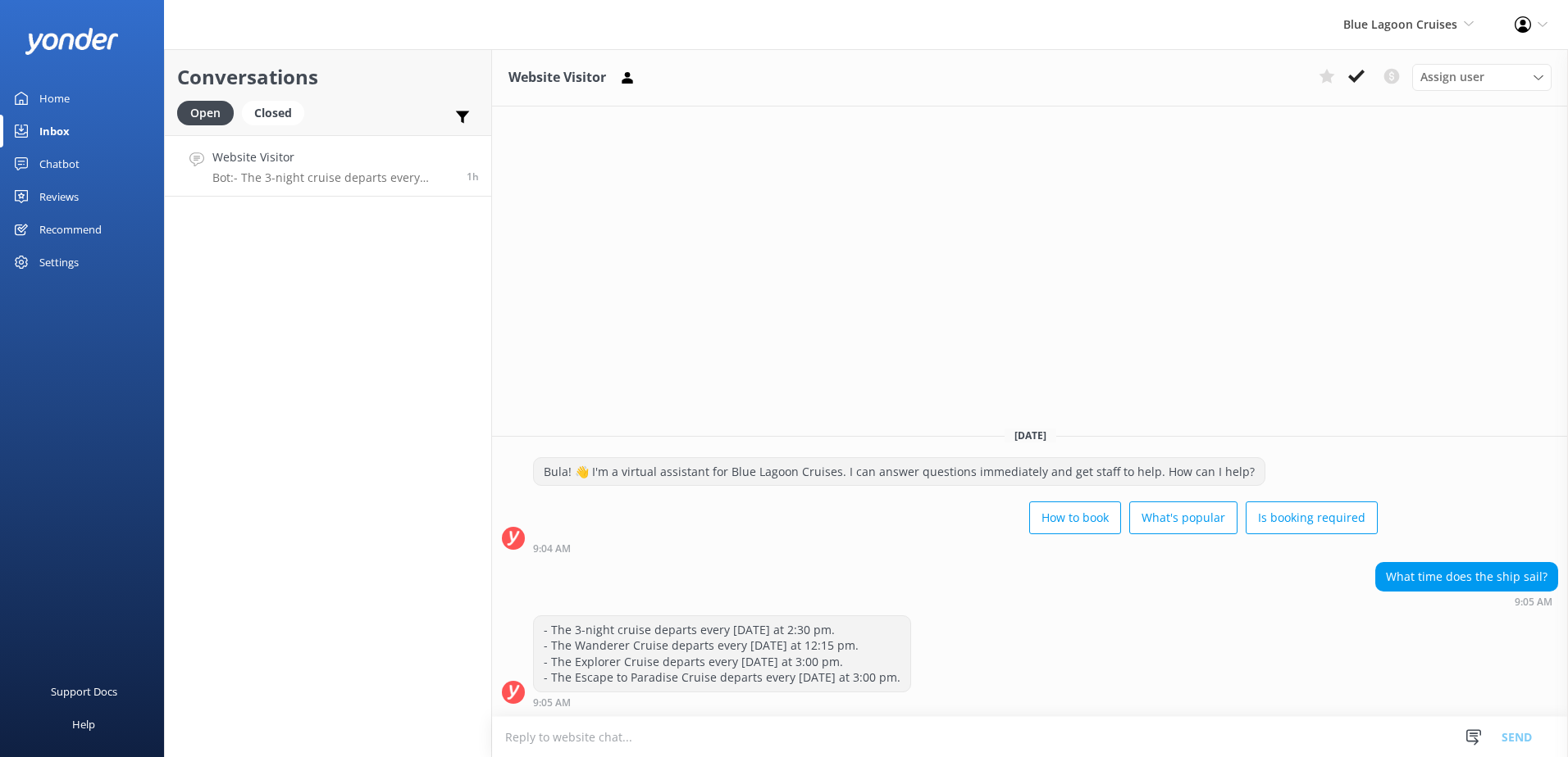
click at [667, 735] on textarea at bounding box center [1029, 737] width 1075 height 40
paste textarea "- The Wanderer Cruise departs every Monday at 12:15 pm. - The Explorer Cruise d…"
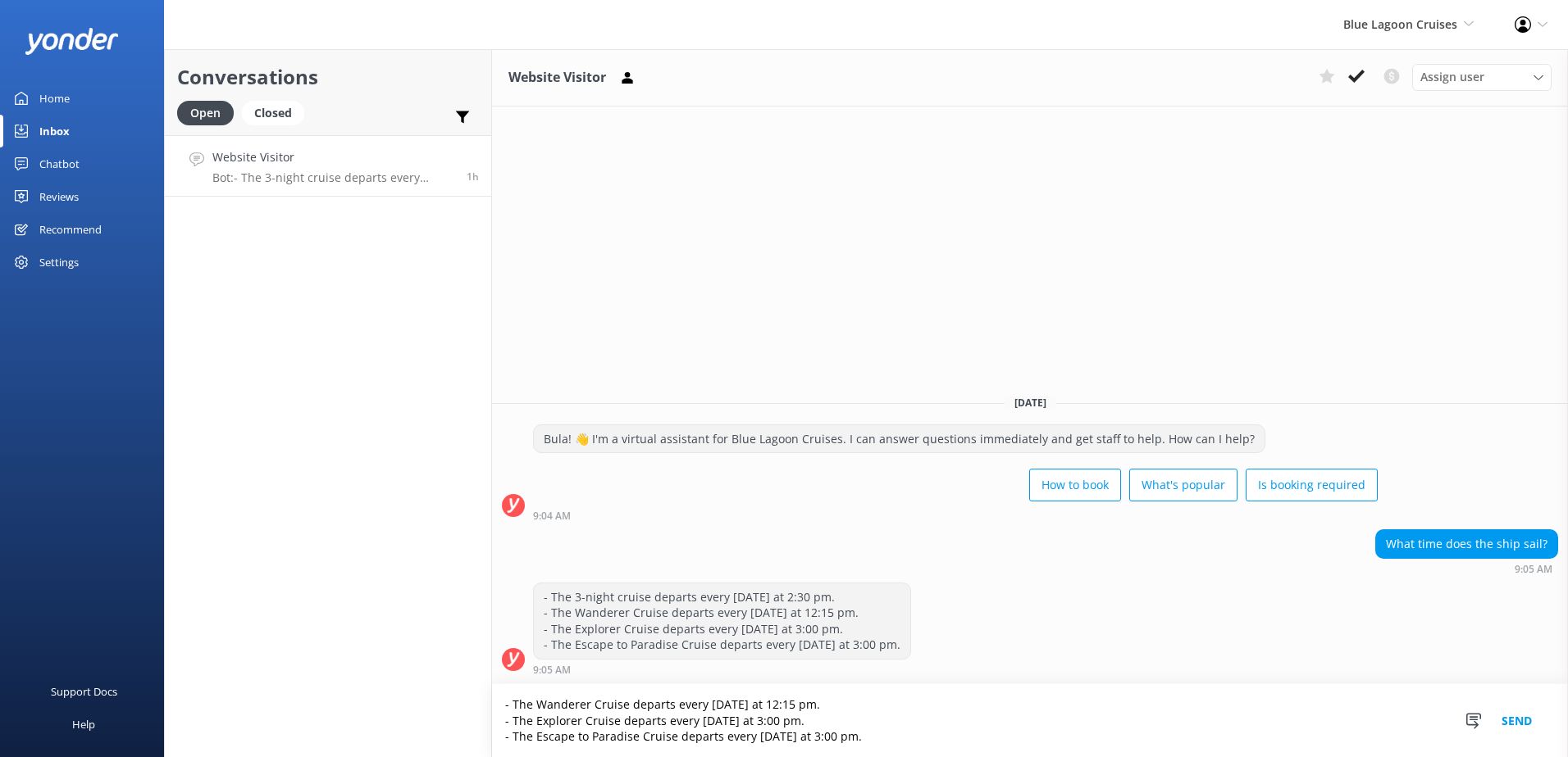
type textarea "- The Wanderer Cruise departs every Monday at 12:15 pm. - The Explorer Cruise d…"
click at [1514, 715] on button "Send" at bounding box center [1516, 721] width 62 height 73
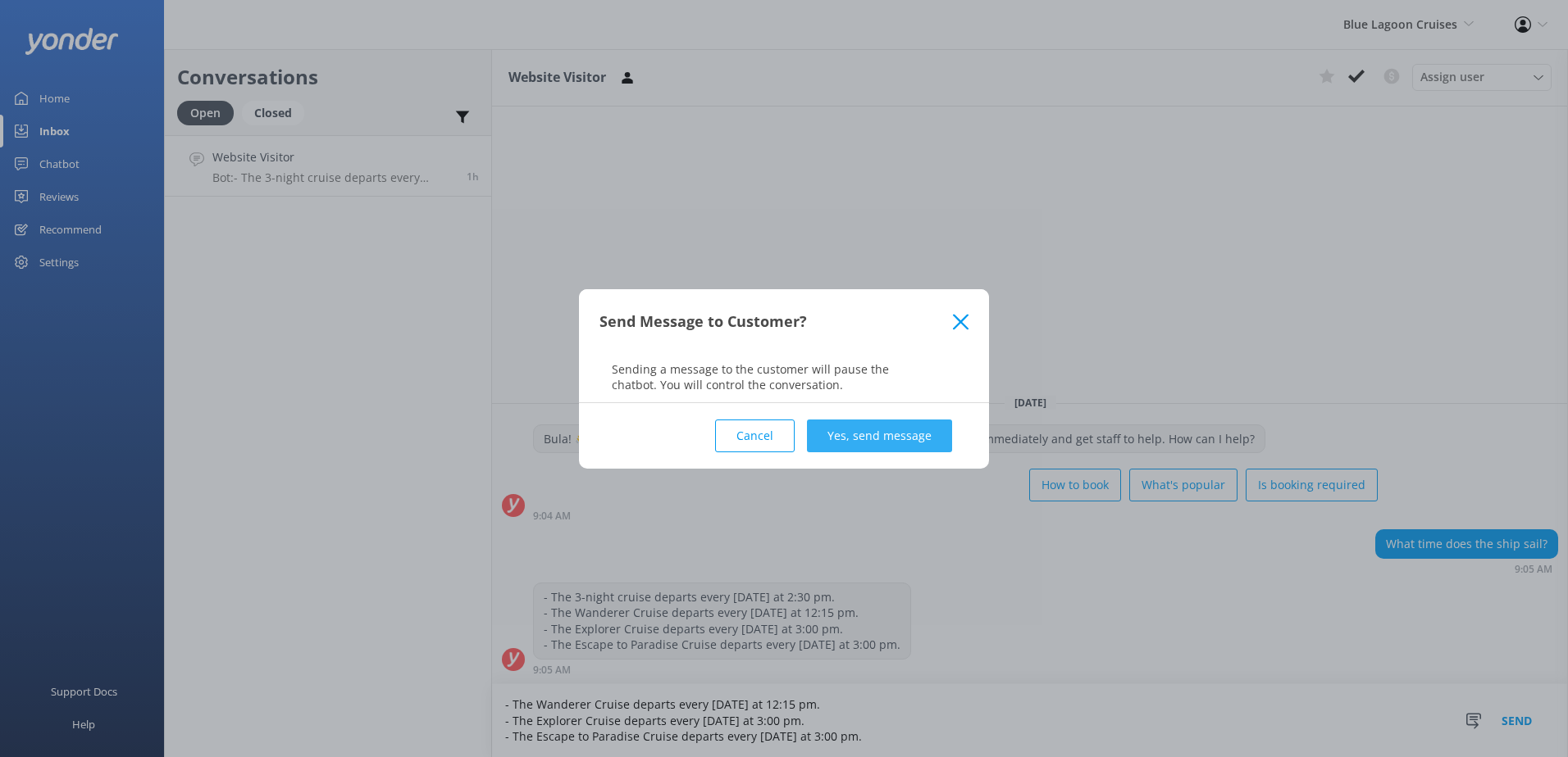
click at [867, 440] on button "Yes, send message" at bounding box center [880, 436] width 145 height 33
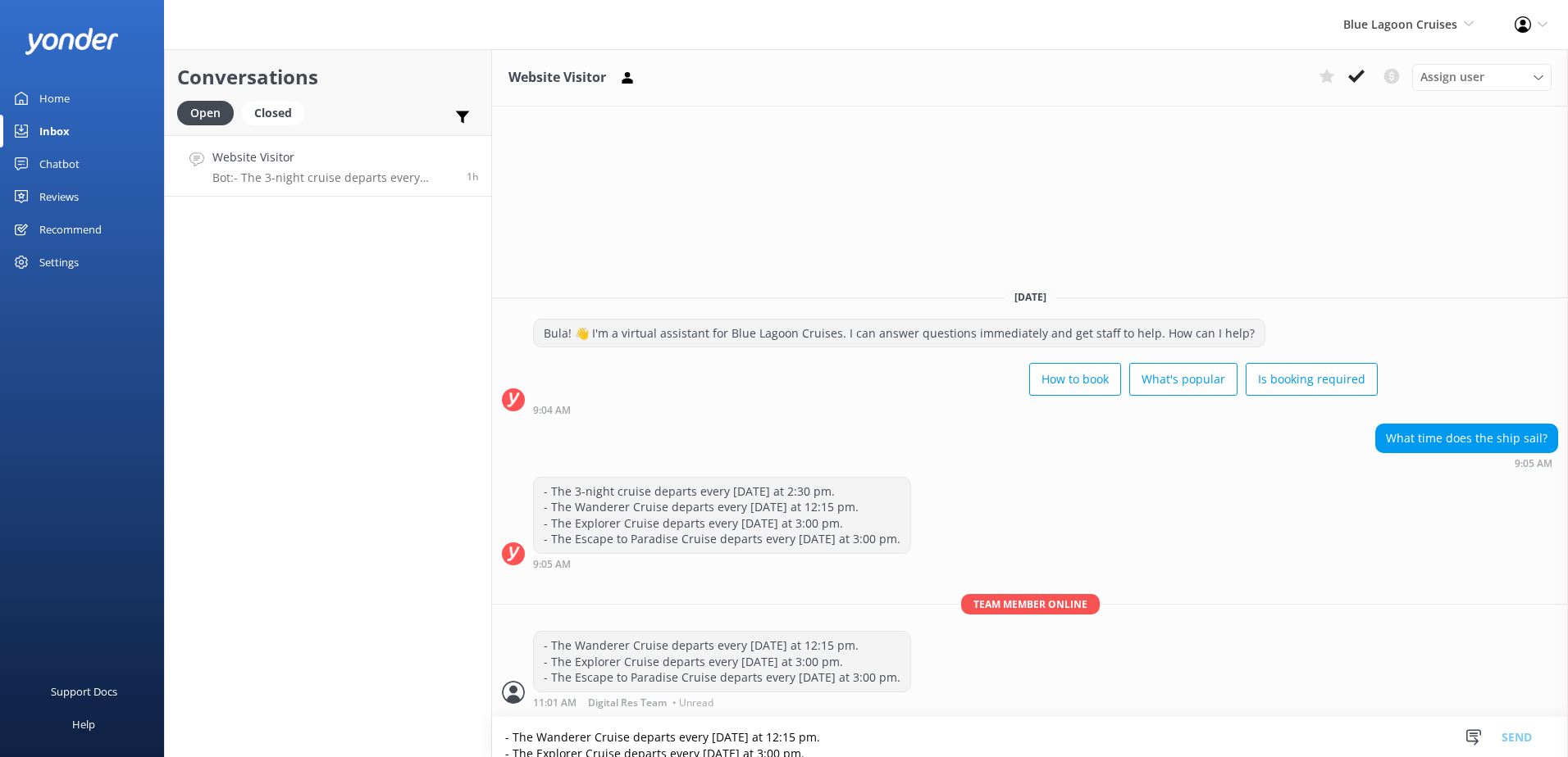
click at [1360, 92] on div "Website Visitor Assign user Sonya Alyssa Asena Naweilulu Lavenia Adivou Miri Ko…" at bounding box center [1029, 77] width 1075 height 57
click at [1360, 89] on div "Assign user Sonya Alyssa Asena Naweilulu Lavenia Adivou Miri Koroitamana Timah …" at bounding box center [1431, 76] width 239 height 26
click at [1360, 74] on use at bounding box center [1356, 76] width 16 height 13
